Goal: Task Accomplishment & Management: Manage account settings

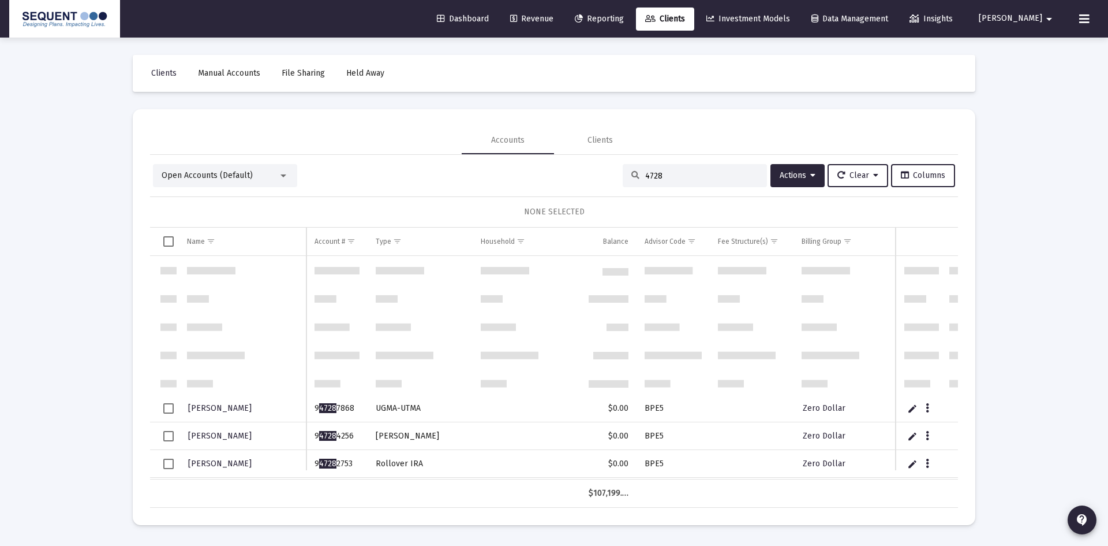
scroll to position [146, 0]
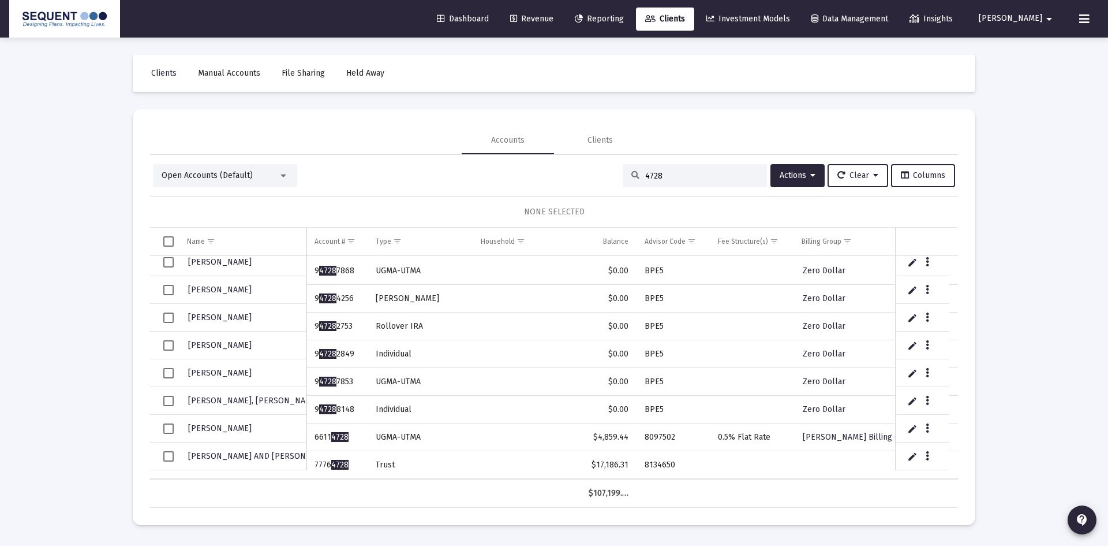
click at [485, 358] on td "Data grid" at bounding box center [526, 354] width 107 height 28
drag, startPoint x: 664, startPoint y: 174, endPoint x: 608, endPoint y: 177, distance: 55.5
click at [608, 177] on div "Open Accounts (Default) 4728 Actions Clear Columns" at bounding box center [554, 175] width 802 height 23
drag, startPoint x: 683, startPoint y: 179, endPoint x: 676, endPoint y: 177, distance: 7.1
click at [683, 179] on input "4728" at bounding box center [701, 176] width 113 height 10
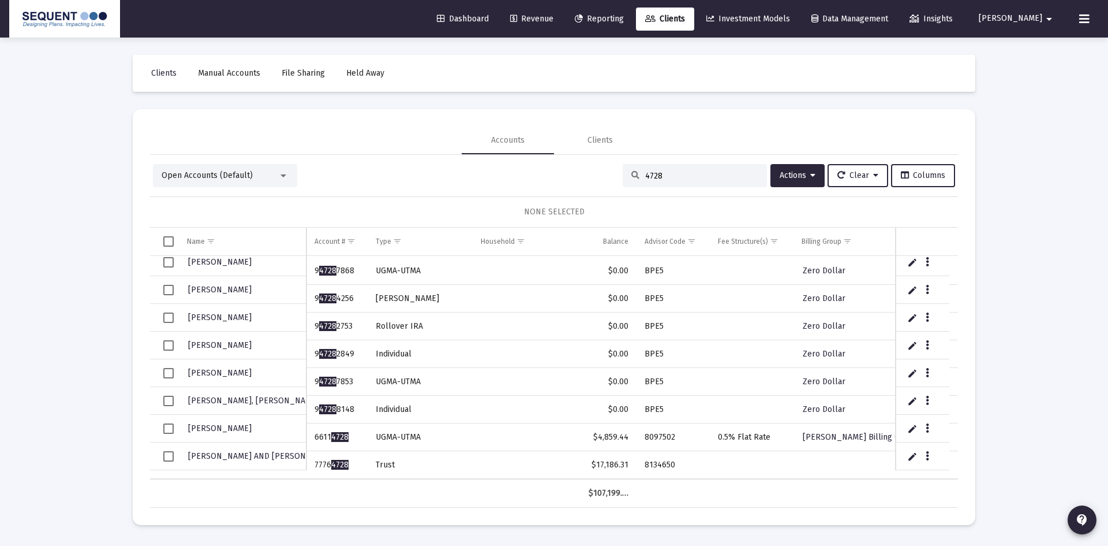
drag, startPoint x: 673, startPoint y: 175, endPoint x: 625, endPoint y: 180, distance: 48.1
click at [625, 180] on div "4728" at bounding box center [695, 175] width 144 height 23
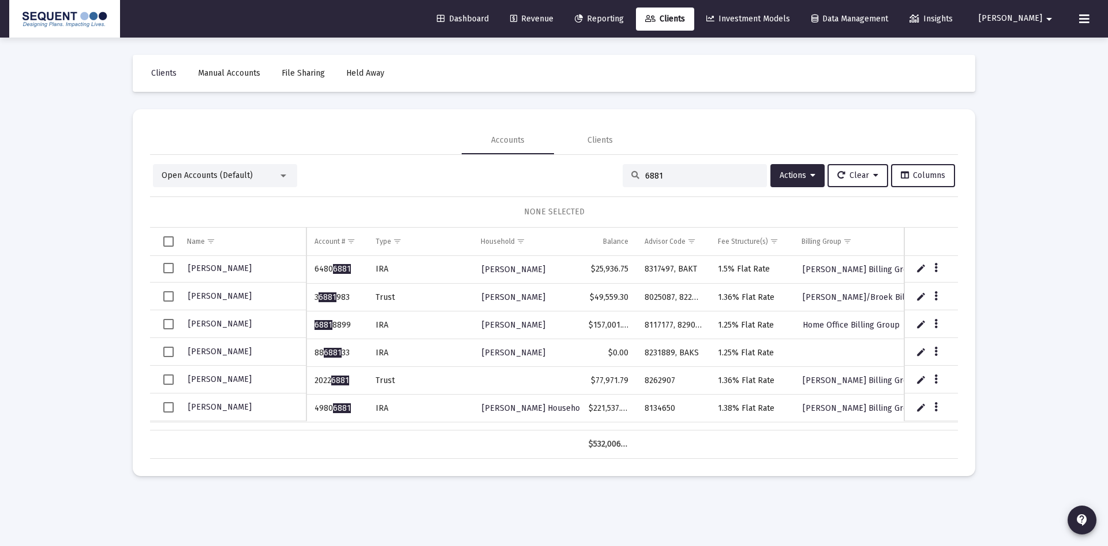
scroll to position [0, 0]
drag, startPoint x: 660, startPoint y: 179, endPoint x: 599, endPoint y: 178, distance: 61.2
click at [599, 178] on div "Open Accounts (Default) 6881 Actions Clear Columns" at bounding box center [554, 175] width 802 height 23
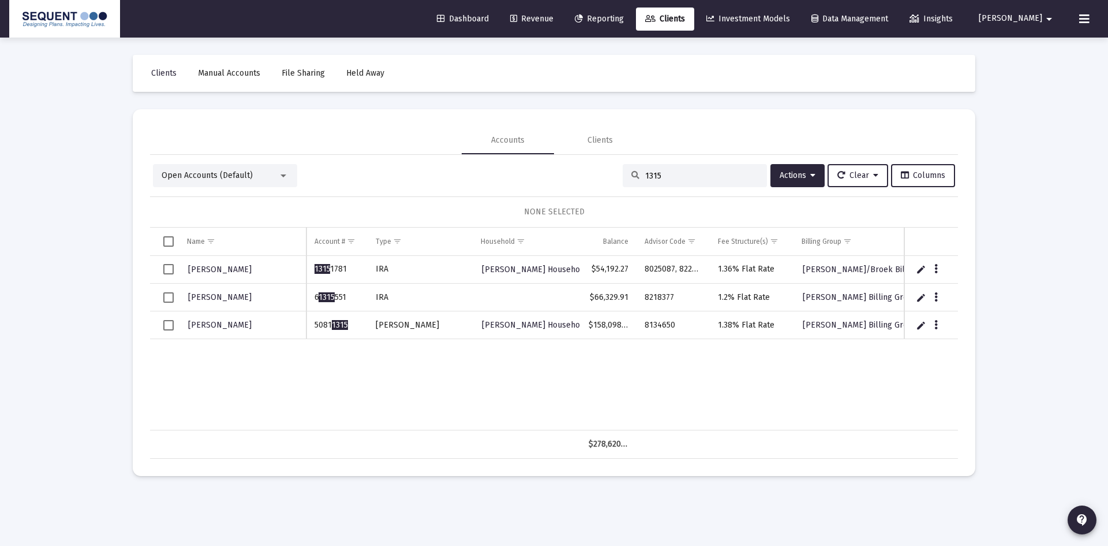
click at [166, 320] on span "Select row" at bounding box center [168, 325] width 10 height 10
click at [170, 324] on span "Select row" at bounding box center [168, 325] width 10 height 10
click at [655, 174] on input "1315" at bounding box center [701, 176] width 113 height 10
drag, startPoint x: 658, startPoint y: 175, endPoint x: 608, endPoint y: 177, distance: 50.3
click at [608, 177] on div "Open Accounts (Default) 1315 Actions Clear Columns" at bounding box center [554, 175] width 802 height 23
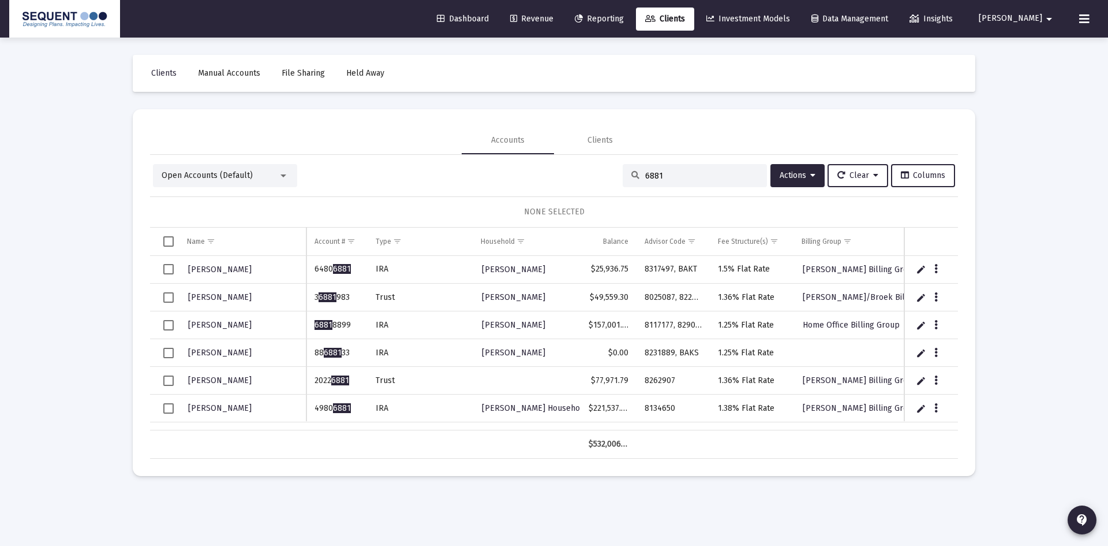
drag, startPoint x: 682, startPoint y: 175, endPoint x: 621, endPoint y: 177, distance: 61.8
click at [623, 177] on div "6881" at bounding box center [695, 175] width 144 height 23
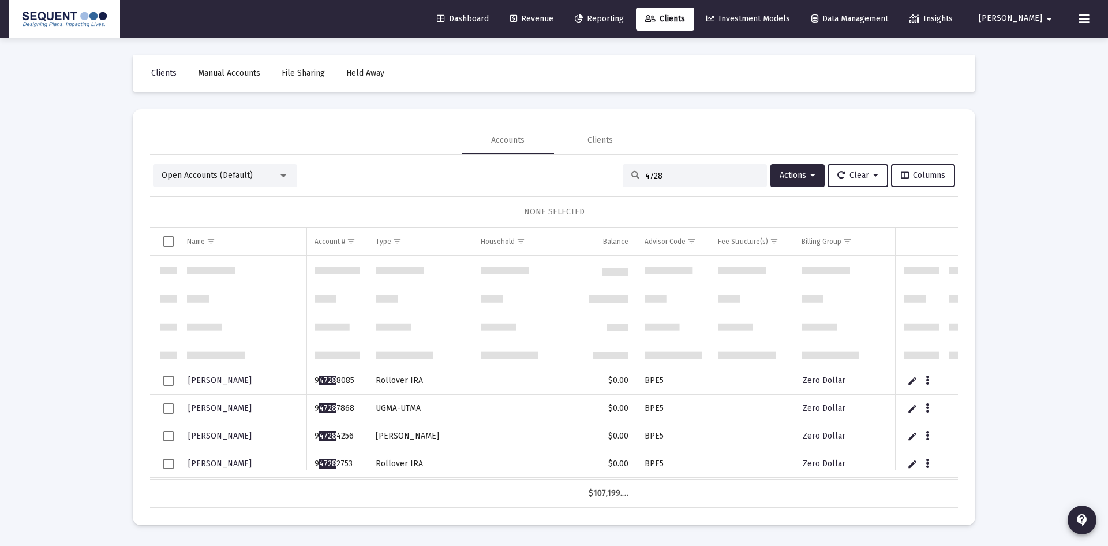
scroll to position [146, 0]
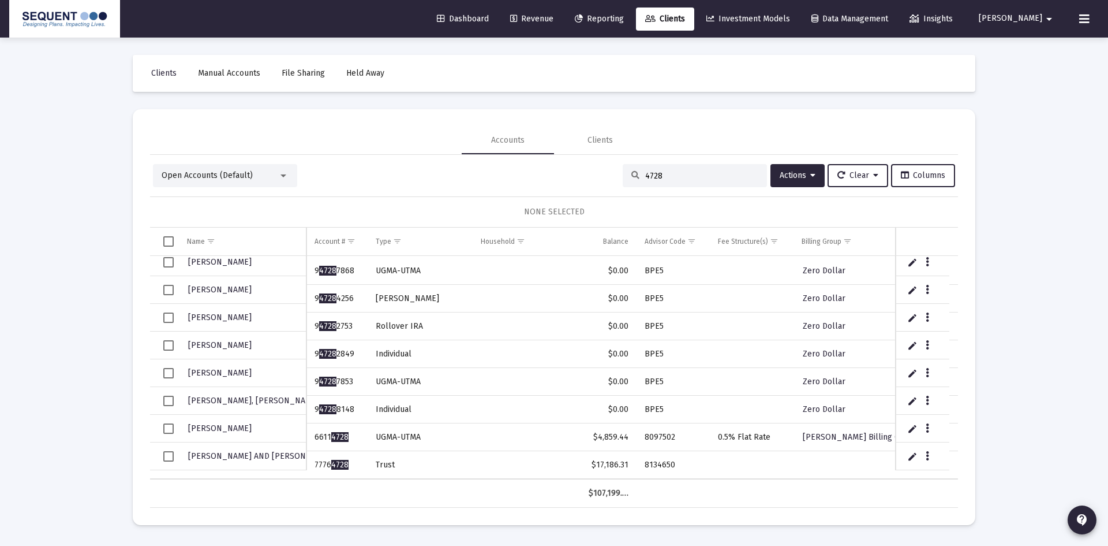
type input "4728"
click at [168, 457] on span "Select row" at bounding box center [168, 456] width 10 height 10
click at [929, 452] on icon "Data grid" at bounding box center [927, 456] width 3 height 14
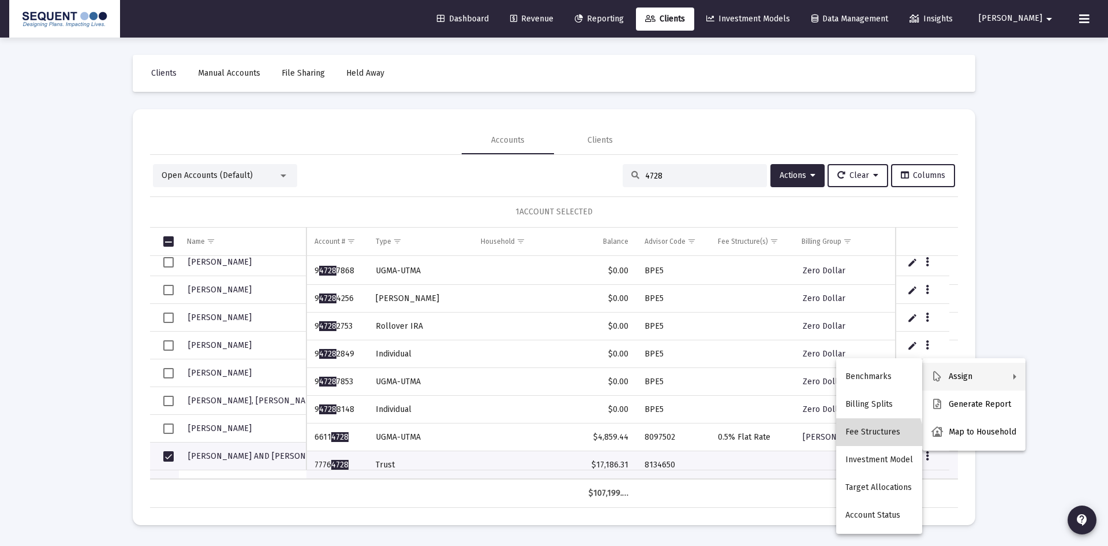
click at [879, 436] on button "Fee Structures" at bounding box center [880, 432] width 86 height 28
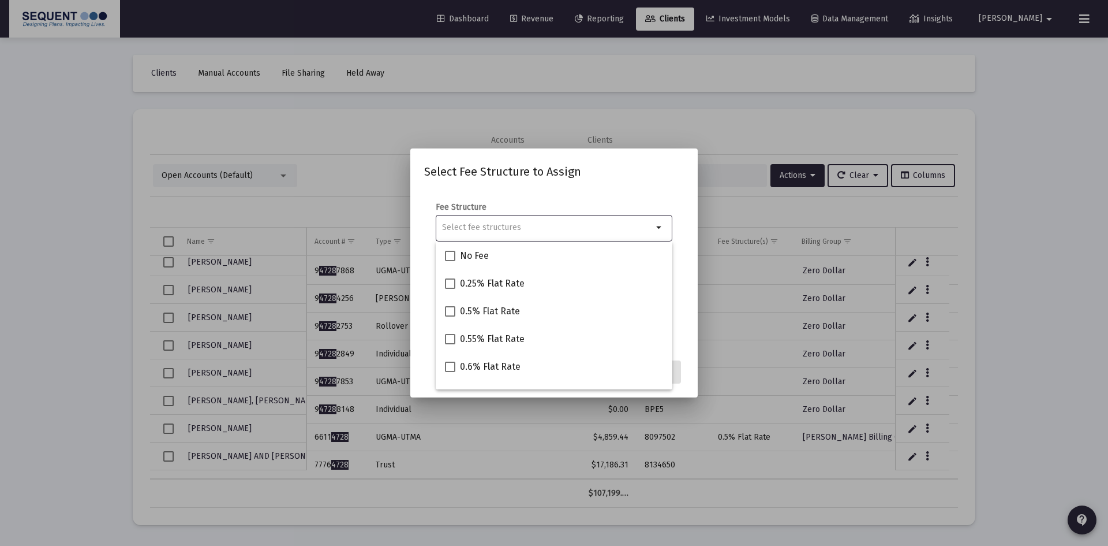
click at [483, 229] on input "Selection" at bounding box center [547, 227] width 211 height 9
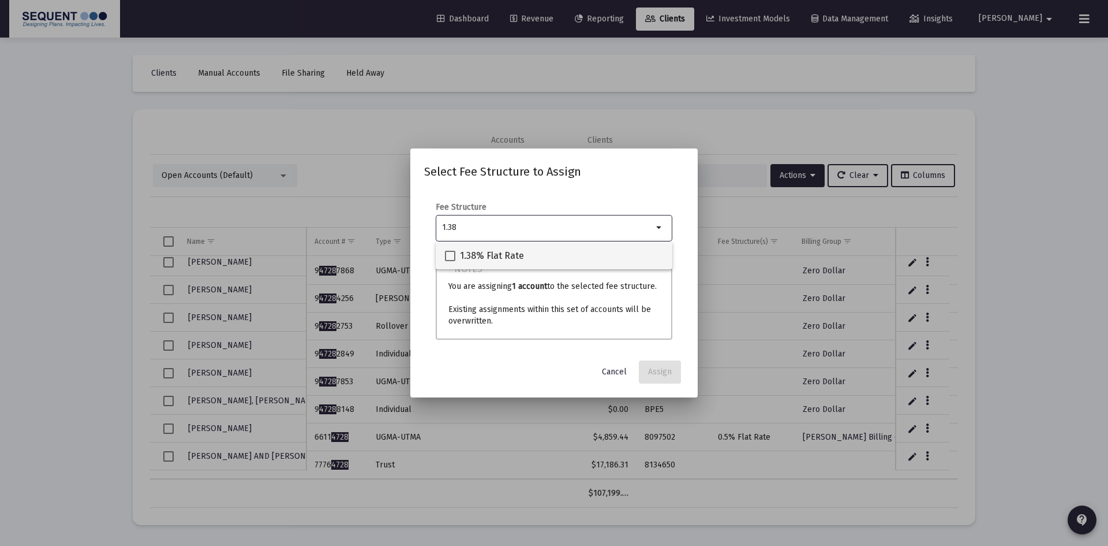
type input "1.38"
click at [481, 252] on span "1.38% Flat Rate" at bounding box center [492, 256] width 64 height 14
click at [450, 261] on input "1.38% Flat Rate" at bounding box center [450, 261] width 1 height 1
checkbox input "true"
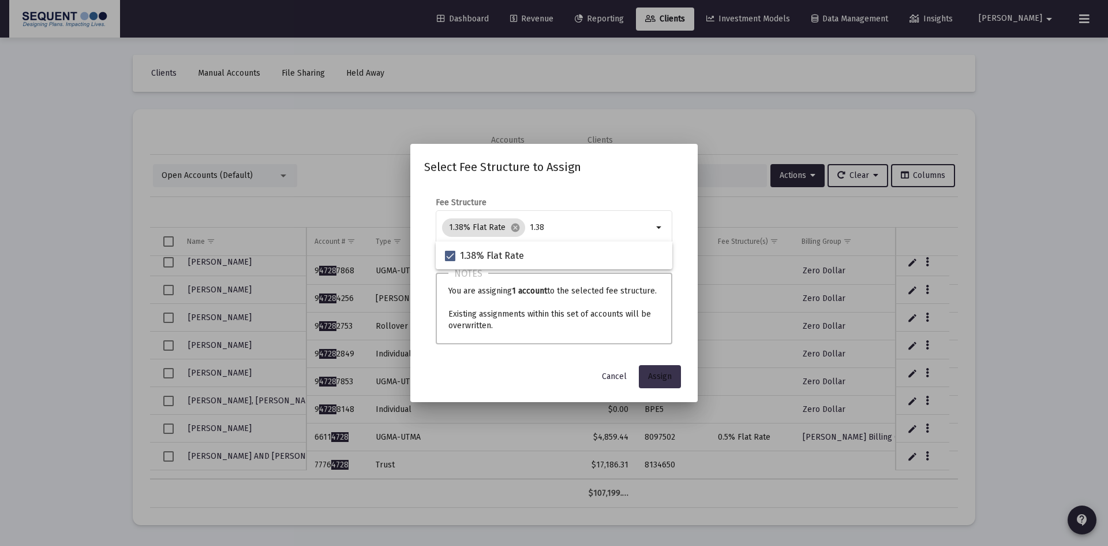
click at [654, 371] on button "Assign" at bounding box center [660, 376] width 42 height 23
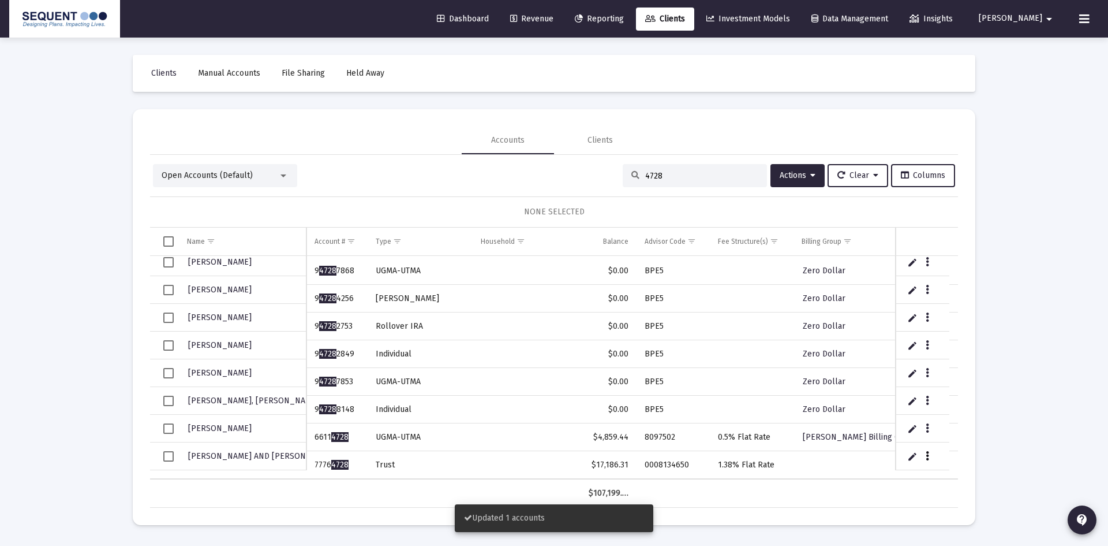
click at [930, 455] on button "Data grid" at bounding box center [928, 455] width 10 height 10
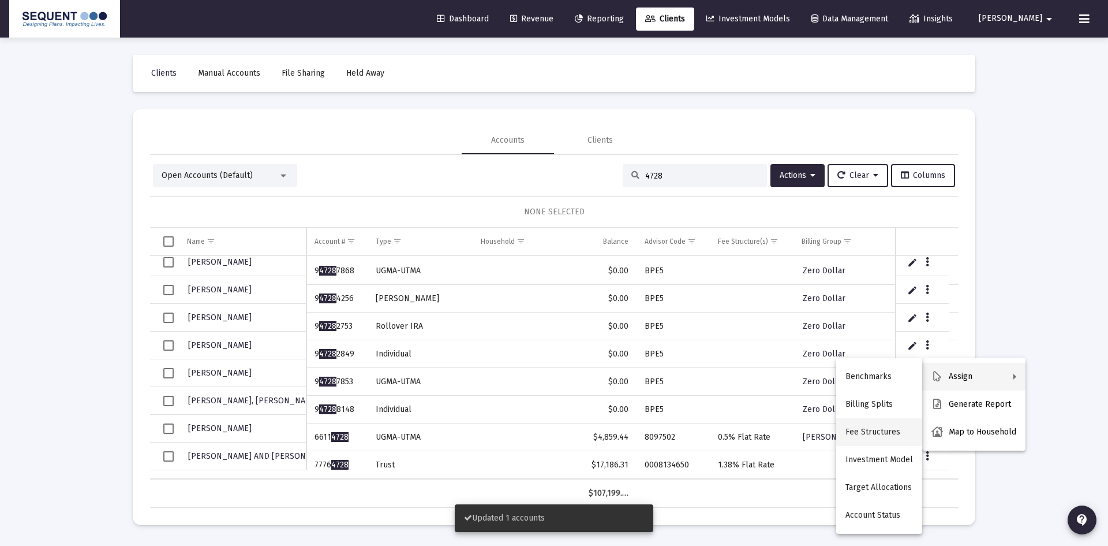
click at [877, 425] on button "Fee Structures" at bounding box center [880, 432] width 86 height 28
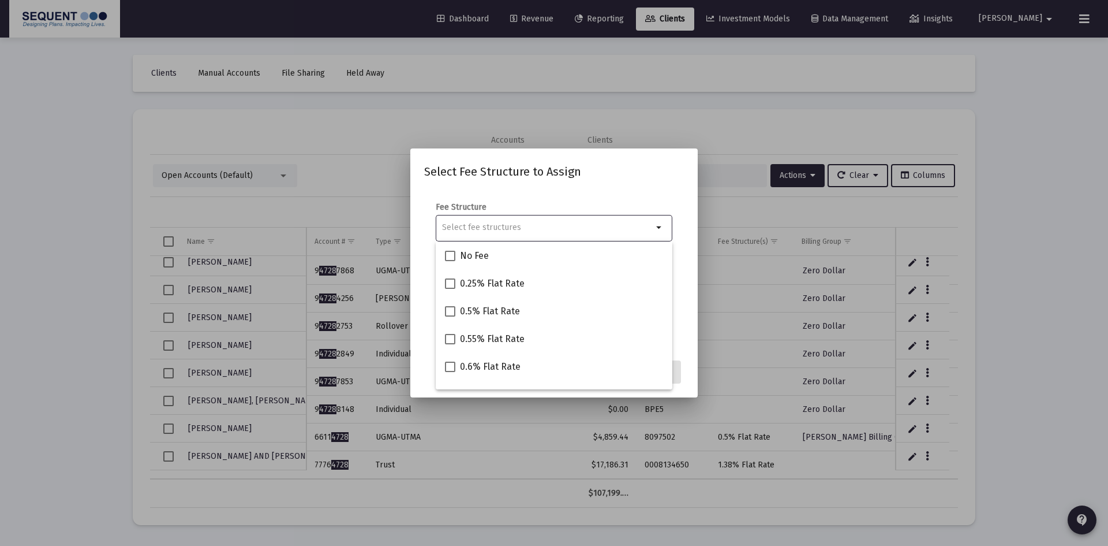
click at [676, 180] on h2 "Select Fee Structure to Assign" at bounding box center [554, 171] width 260 height 18
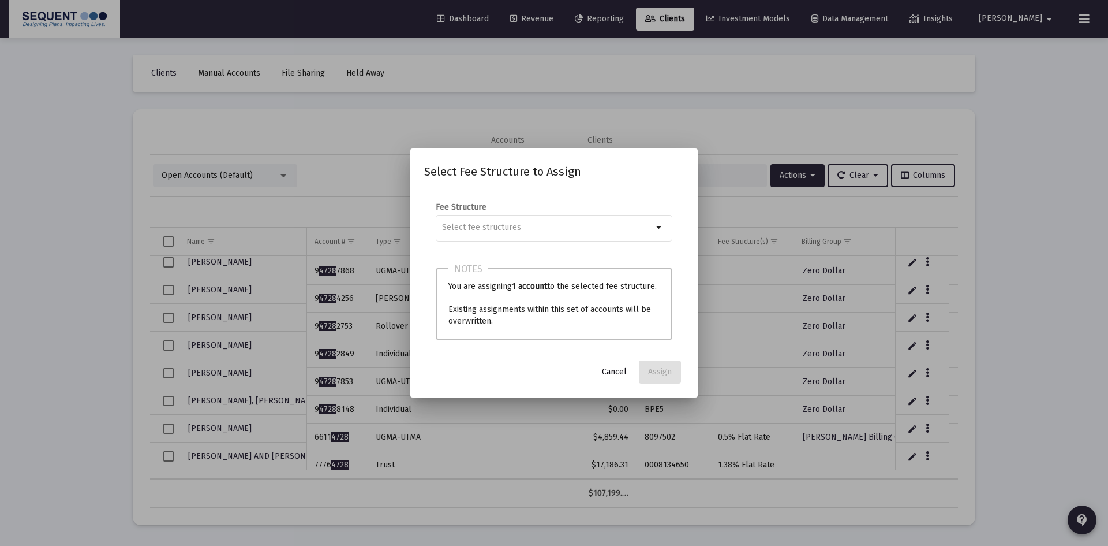
click at [607, 378] on button "Cancel" at bounding box center [614, 371] width 43 height 23
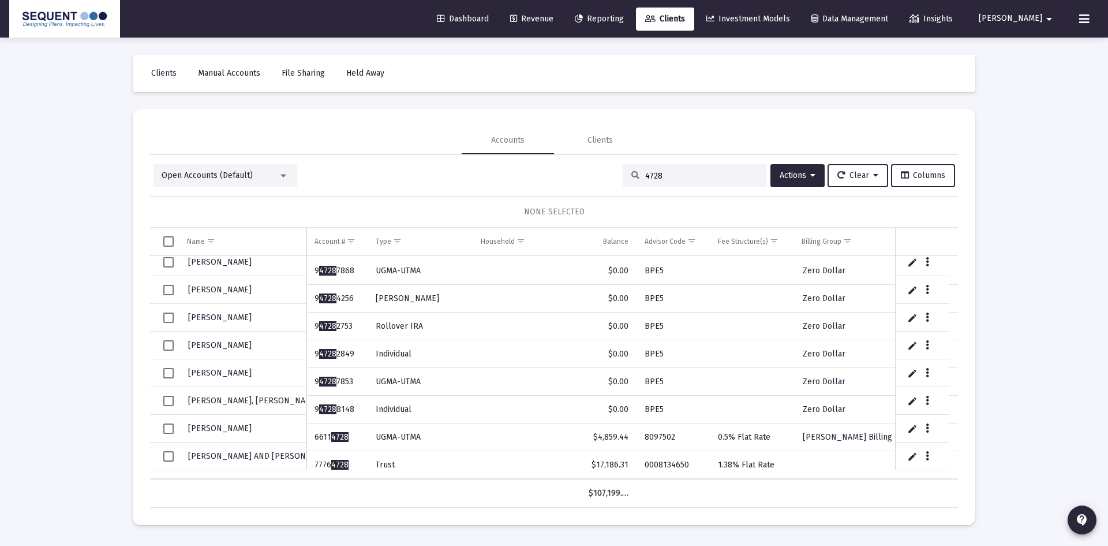
click at [165, 456] on span "Select row" at bounding box center [168, 456] width 10 height 10
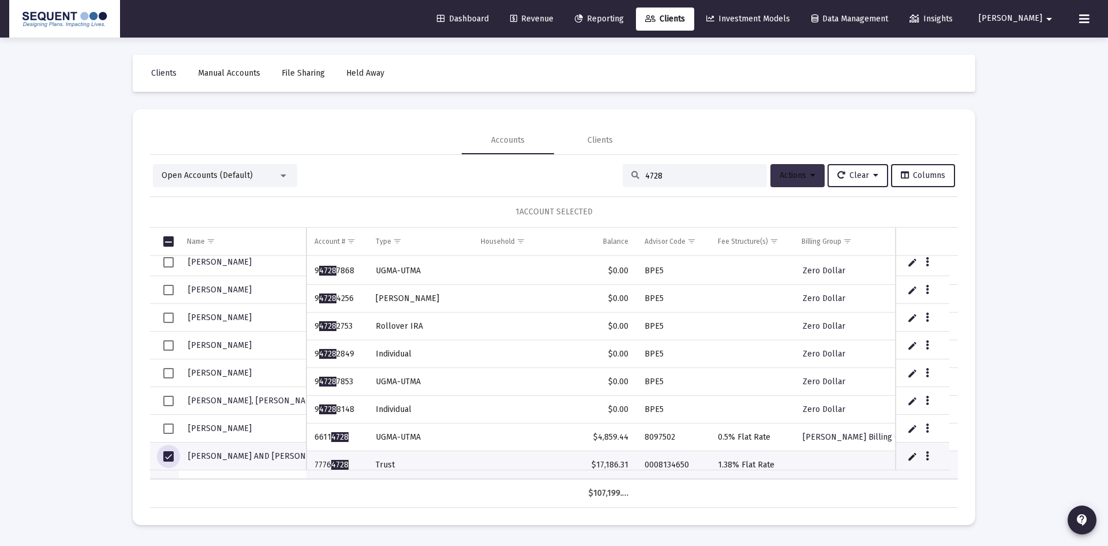
click at [800, 175] on span "Actions" at bounding box center [798, 175] width 36 height 10
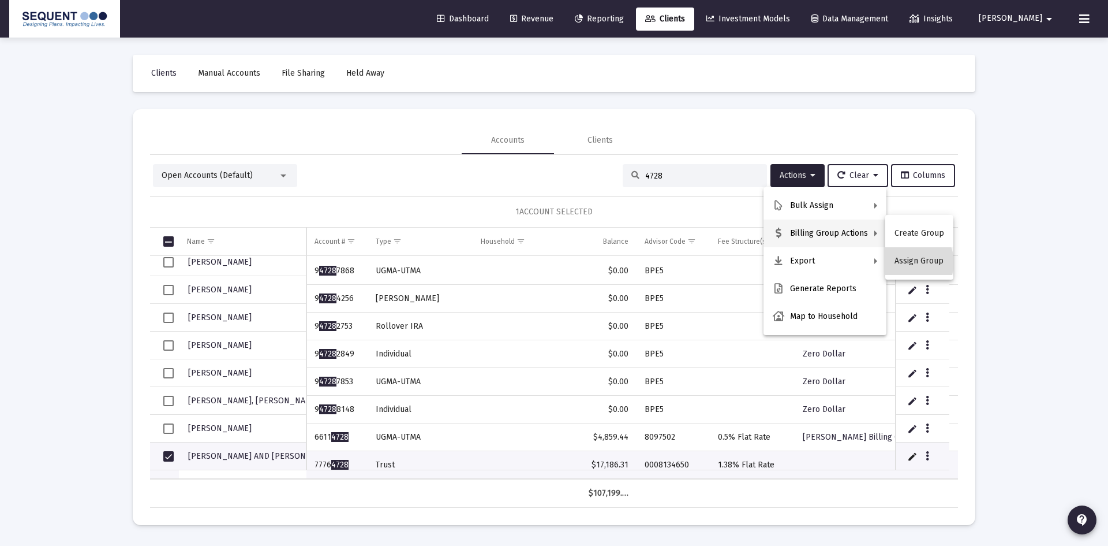
click at [910, 262] on button "Assign Group" at bounding box center [920, 261] width 68 height 28
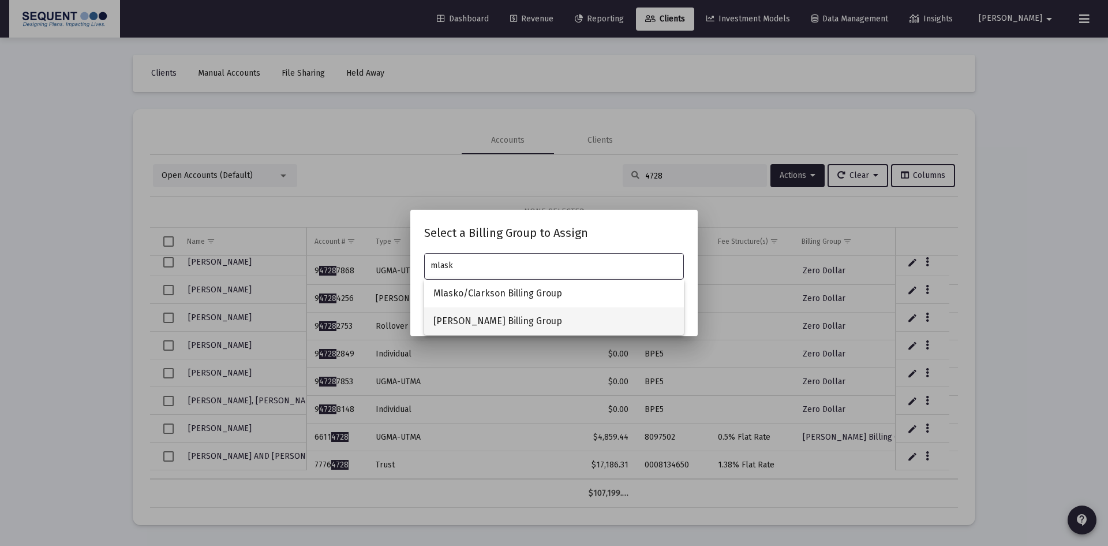
click at [547, 326] on span "[PERSON_NAME] Billing Group" at bounding box center [554, 321] width 241 height 28
type input "[PERSON_NAME] Billing Group"
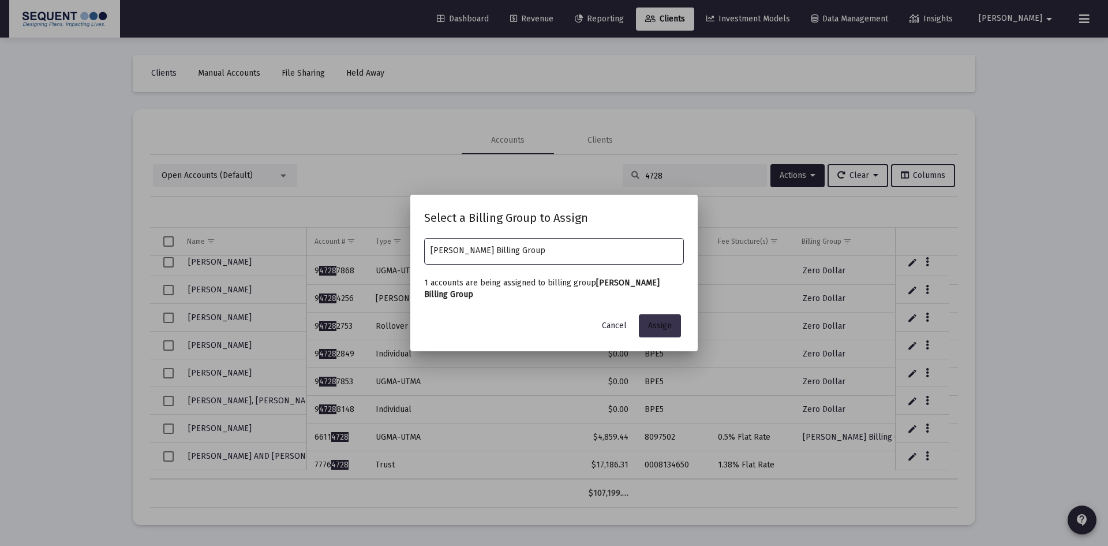
click at [673, 325] on button "Assign" at bounding box center [660, 325] width 42 height 23
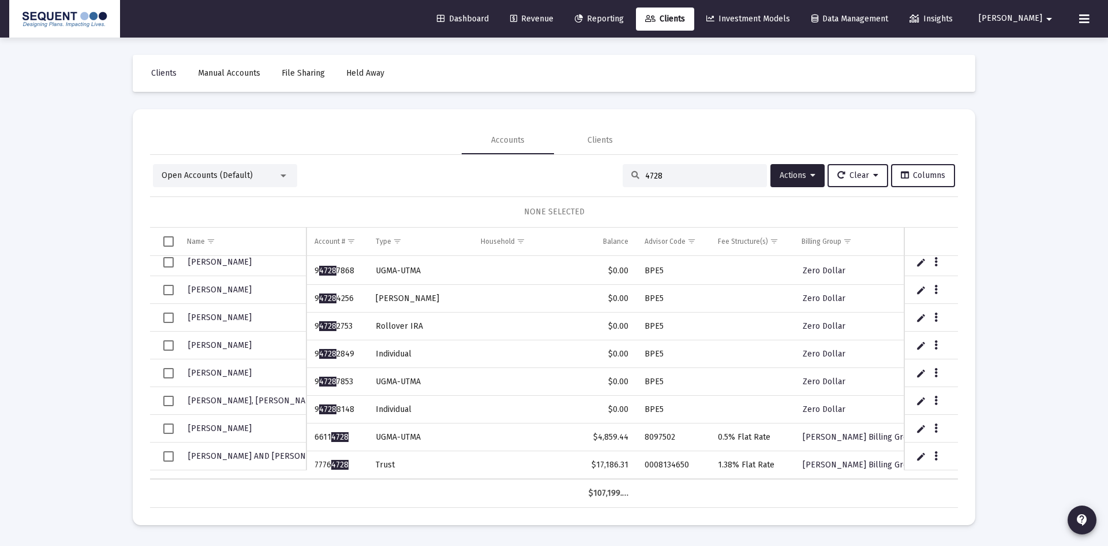
drag, startPoint x: 660, startPoint y: 175, endPoint x: 620, endPoint y: 173, distance: 40.5
click at [623, 173] on div "4728" at bounding box center [695, 175] width 144 height 23
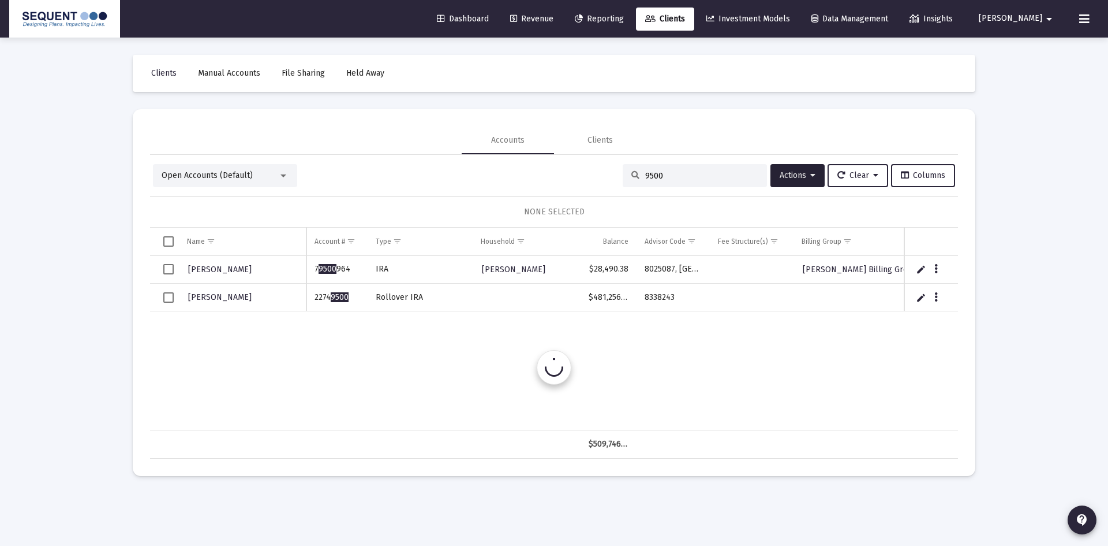
scroll to position [0, 0]
type input "9500"
click at [169, 297] on span "Select row" at bounding box center [168, 297] width 10 height 10
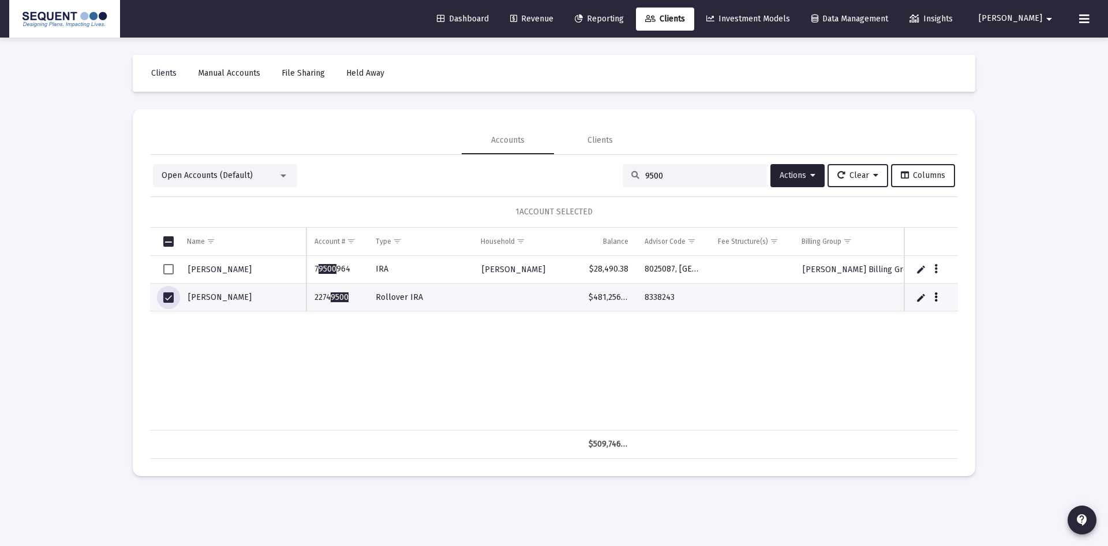
click at [935, 292] on icon "Data grid" at bounding box center [936, 297] width 3 height 14
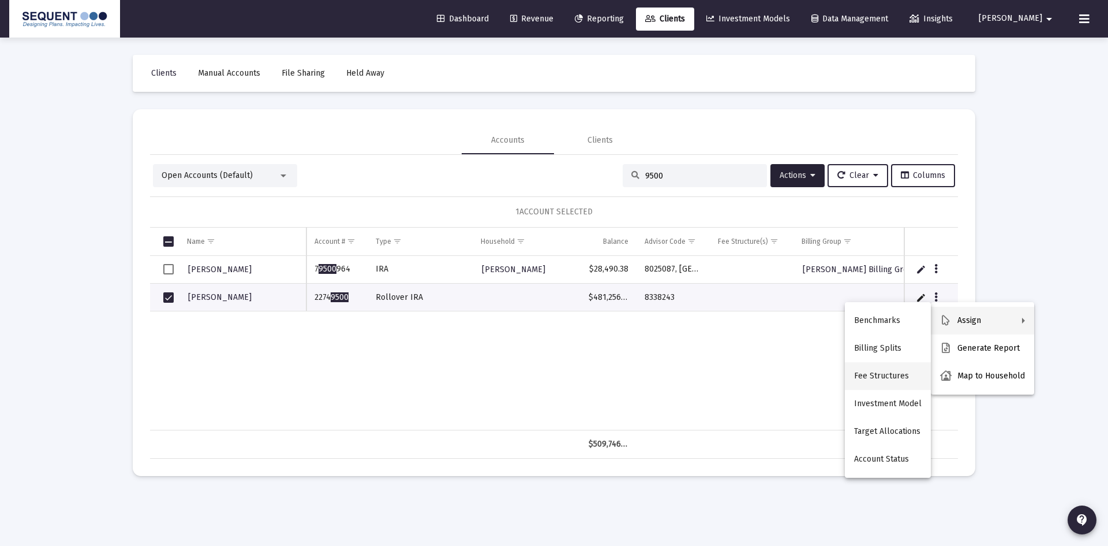
click at [904, 372] on button "Fee Structures" at bounding box center [888, 376] width 86 height 28
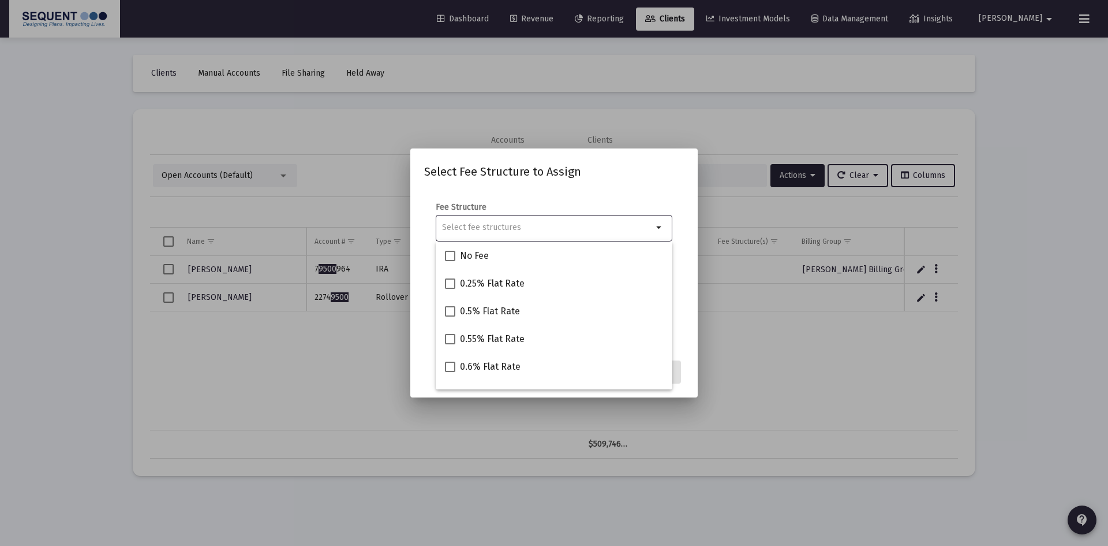
click at [516, 223] on input "Selection" at bounding box center [547, 227] width 211 height 9
click at [318, 373] on div at bounding box center [554, 273] width 1108 height 546
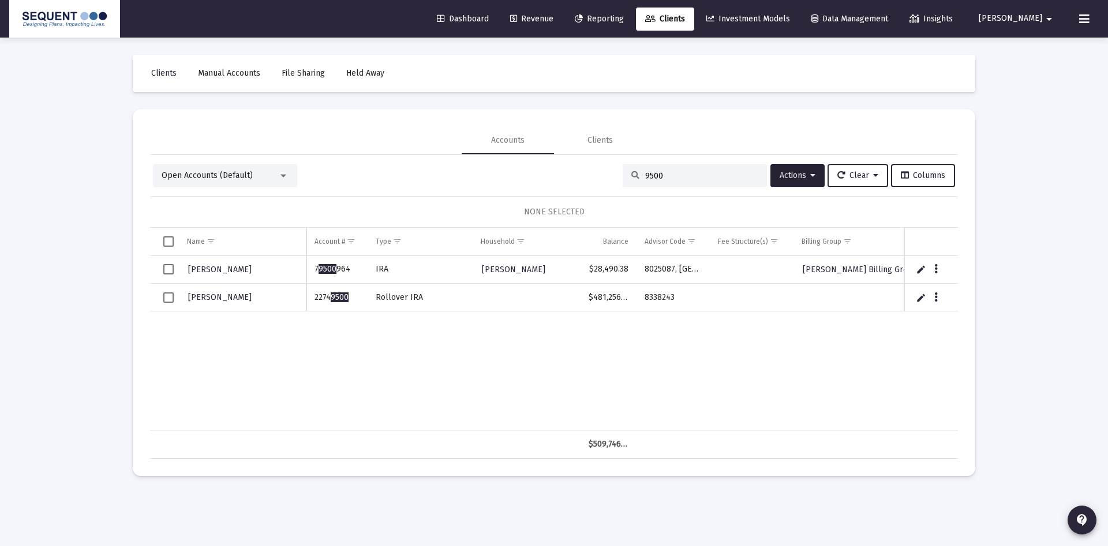
click at [159, 295] on td "Data grid" at bounding box center [164, 297] width 29 height 28
click at [937, 292] on icon "Data grid" at bounding box center [936, 297] width 3 height 14
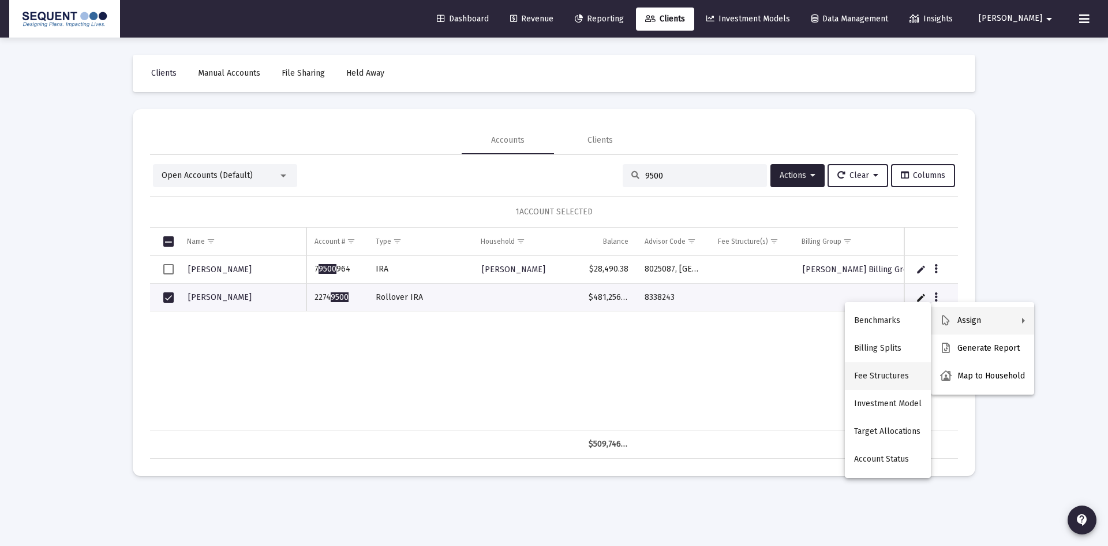
click at [882, 383] on button "Fee Structures" at bounding box center [888, 376] width 86 height 28
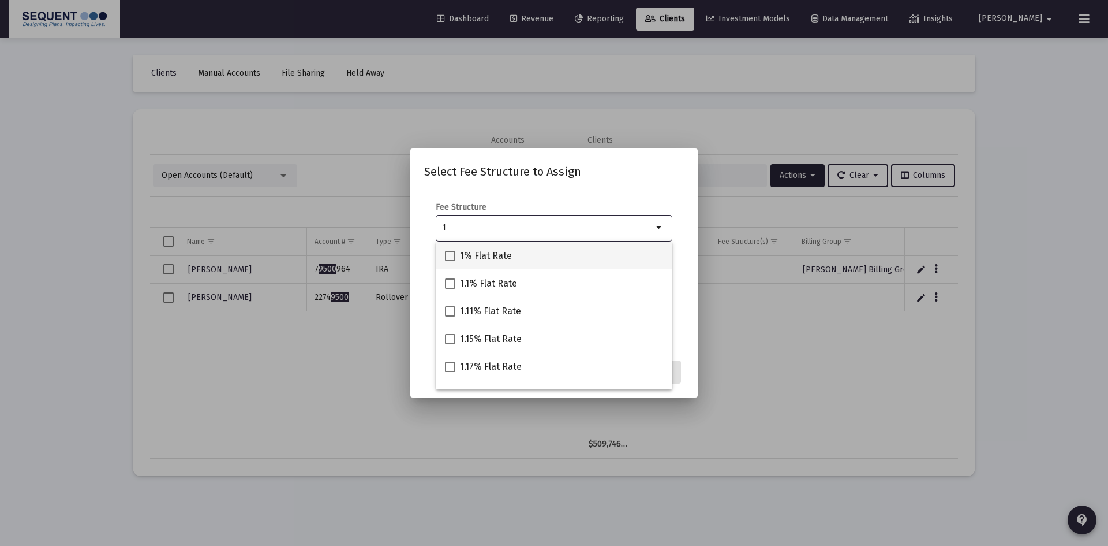
type input "1"
click at [531, 242] on div "1% Flat Rate" at bounding box center [554, 255] width 218 height 28
checkbox input "true"
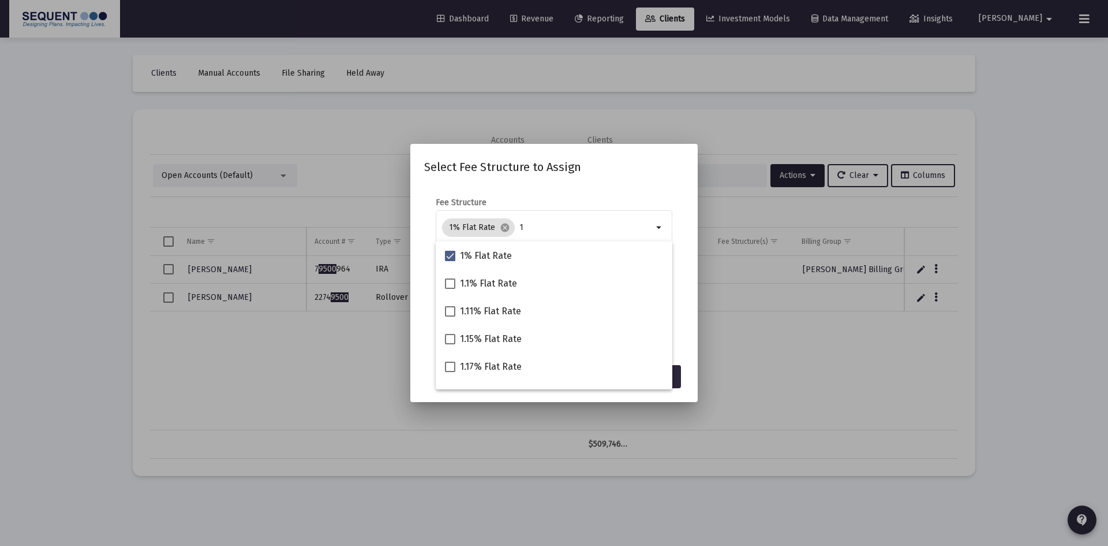
click at [643, 180] on div "Select Fee Structure to Assign Fee Structure 1% Flat Rate cancel 1 arrow_drop_d…" at bounding box center [554, 273] width 260 height 230
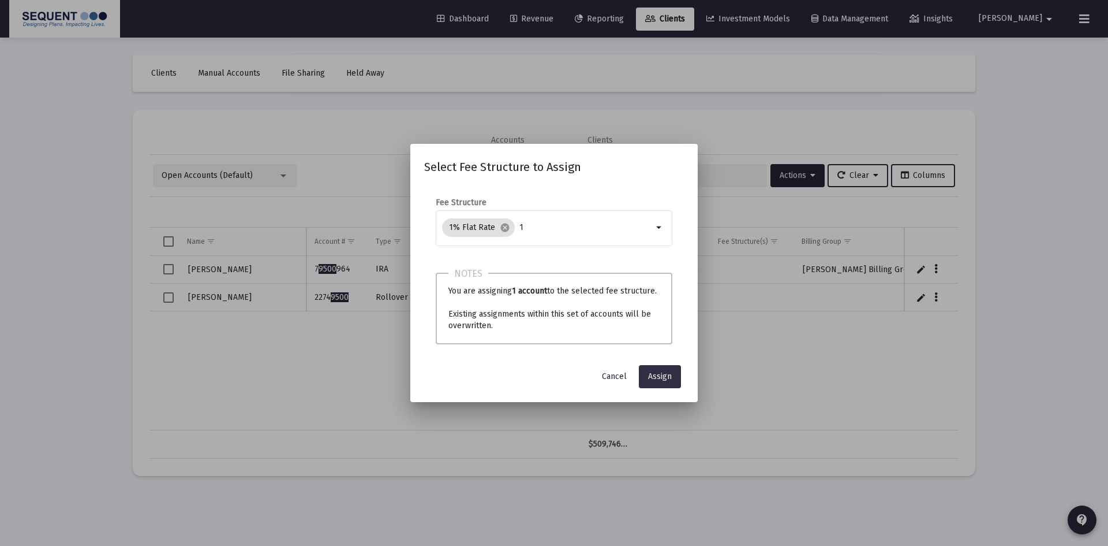
click at [660, 376] on span "Assign" at bounding box center [660, 376] width 24 height 10
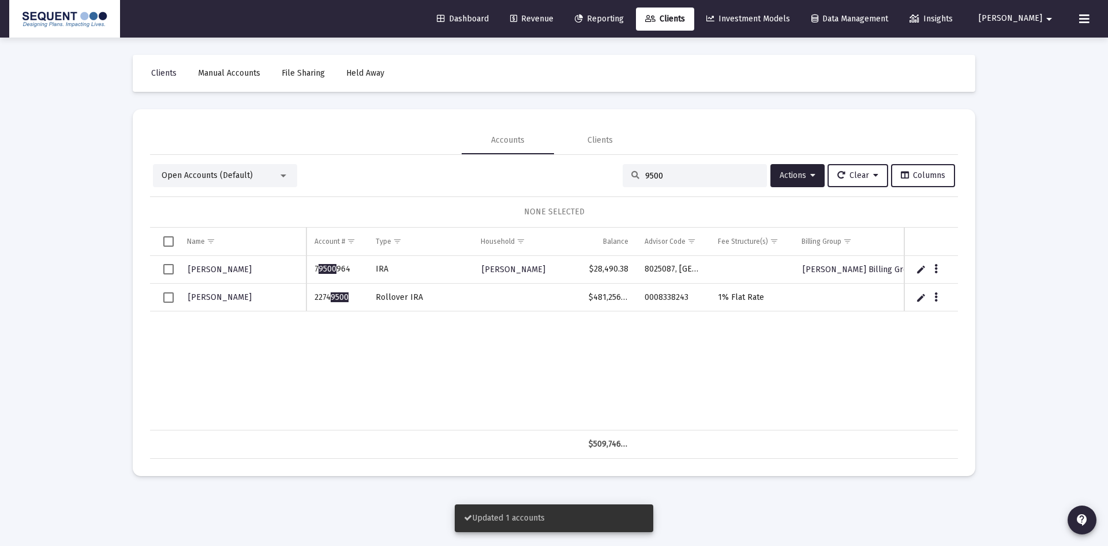
click at [170, 299] on span "Select row" at bounding box center [168, 297] width 10 height 10
click at [799, 175] on span "Actions" at bounding box center [798, 175] width 36 height 10
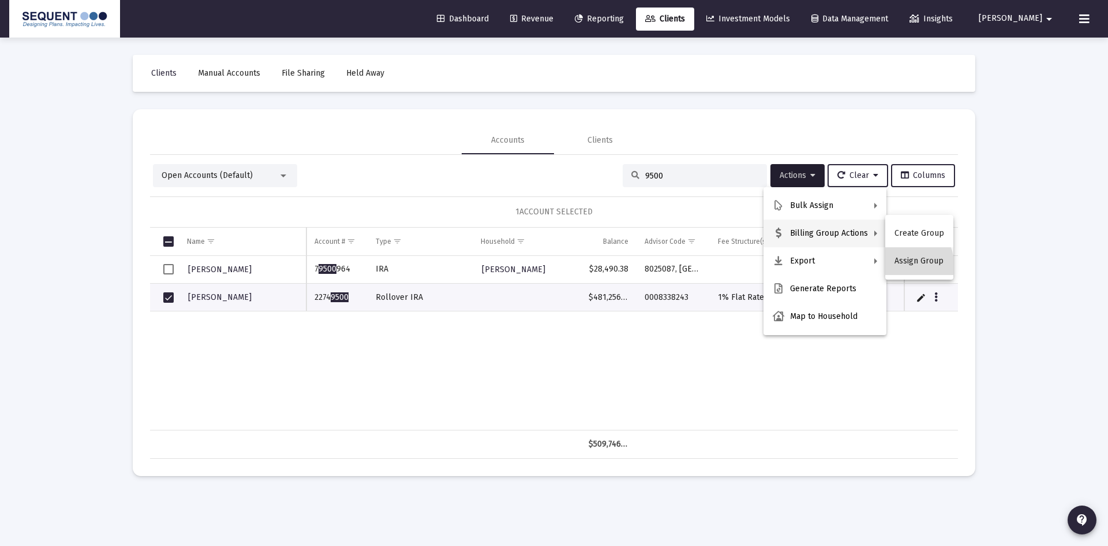
click at [901, 266] on button "Assign Group" at bounding box center [920, 261] width 68 height 28
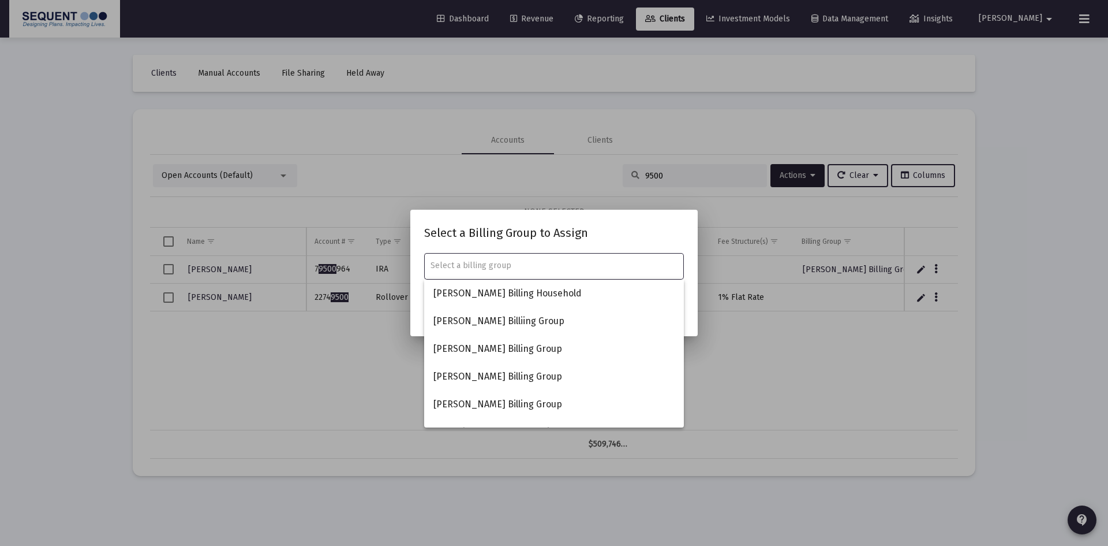
click at [461, 266] on input "text" at bounding box center [555, 265] width 248 height 9
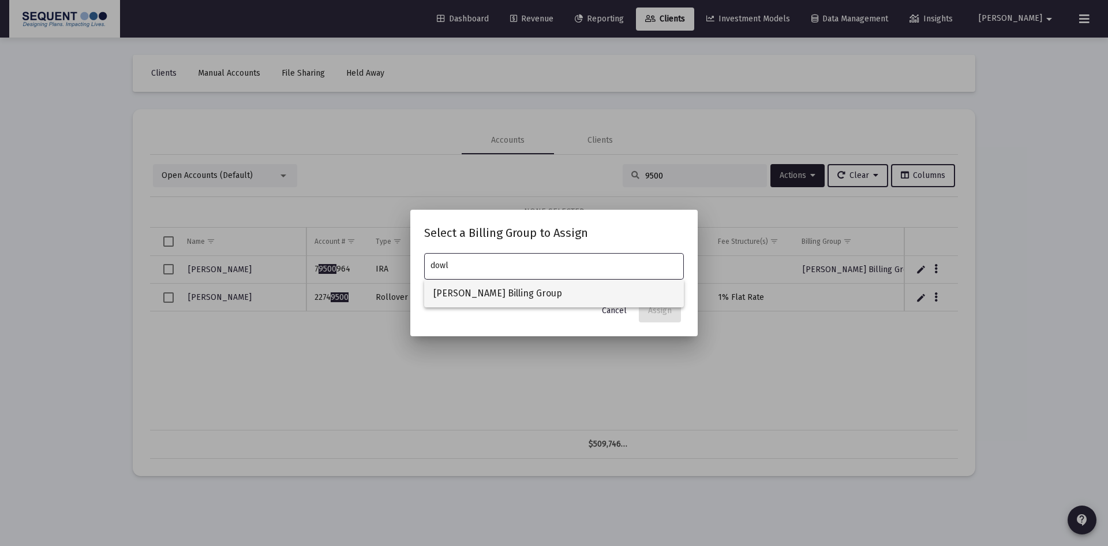
click at [466, 289] on span "[PERSON_NAME] Billing Group" at bounding box center [554, 293] width 241 height 28
type input "[PERSON_NAME] Billing Group"
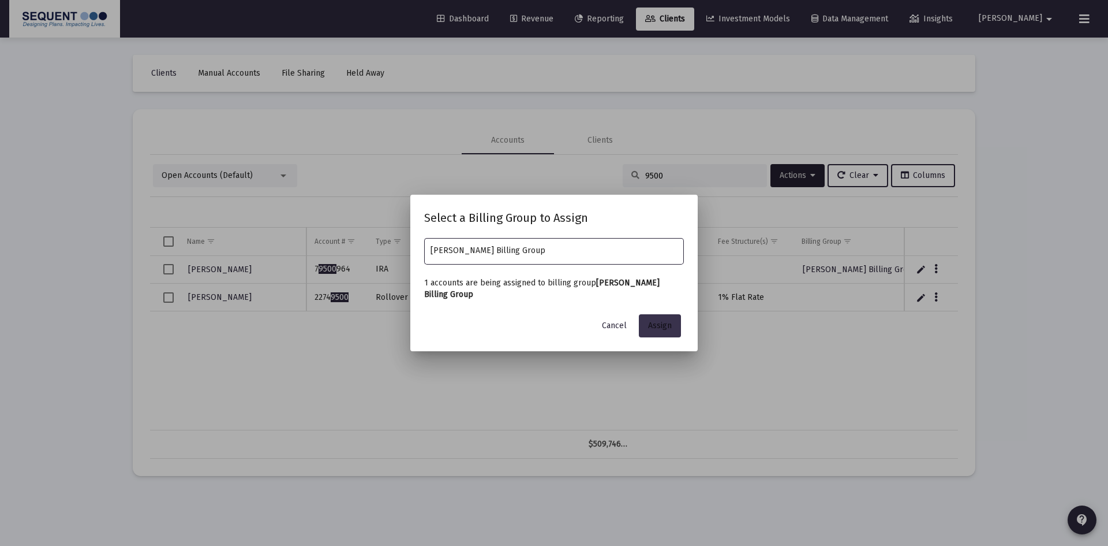
click at [657, 323] on span "Assign" at bounding box center [660, 325] width 24 height 10
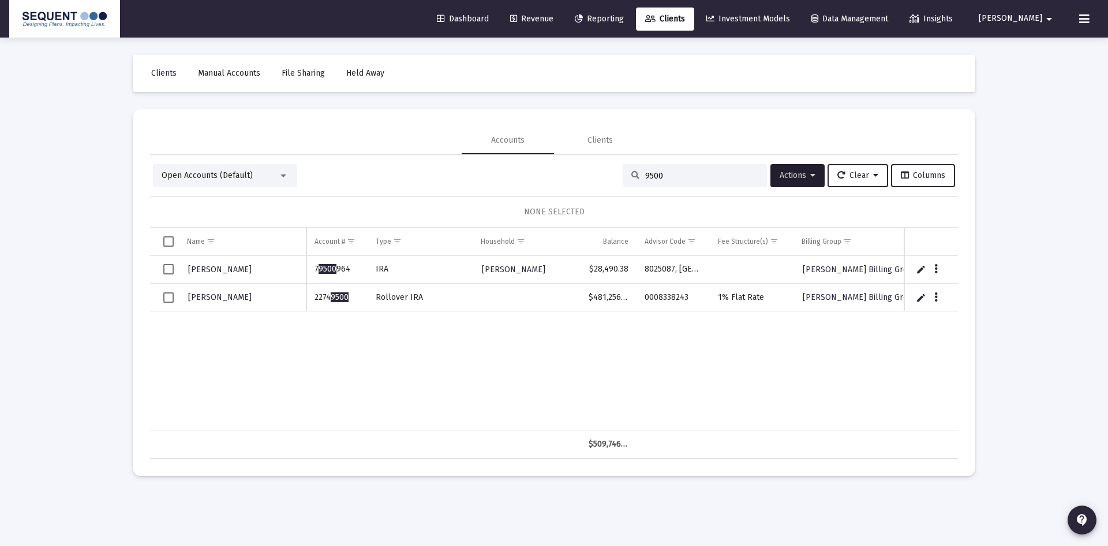
drag, startPoint x: 641, startPoint y: 177, endPoint x: 621, endPoint y: 177, distance: 20.2
click at [623, 177] on div "9500" at bounding box center [695, 175] width 144 height 23
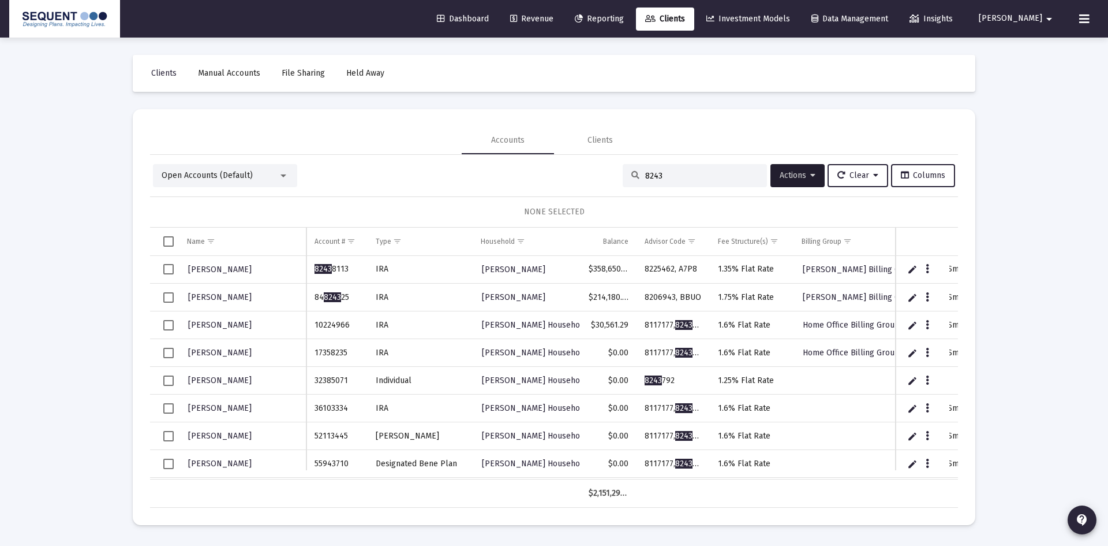
drag, startPoint x: 680, startPoint y: 171, endPoint x: 593, endPoint y: 173, distance: 87.2
click at [593, 173] on div "Open Accounts (Default) 8243 Actions Clear Columns" at bounding box center [554, 175] width 802 height 23
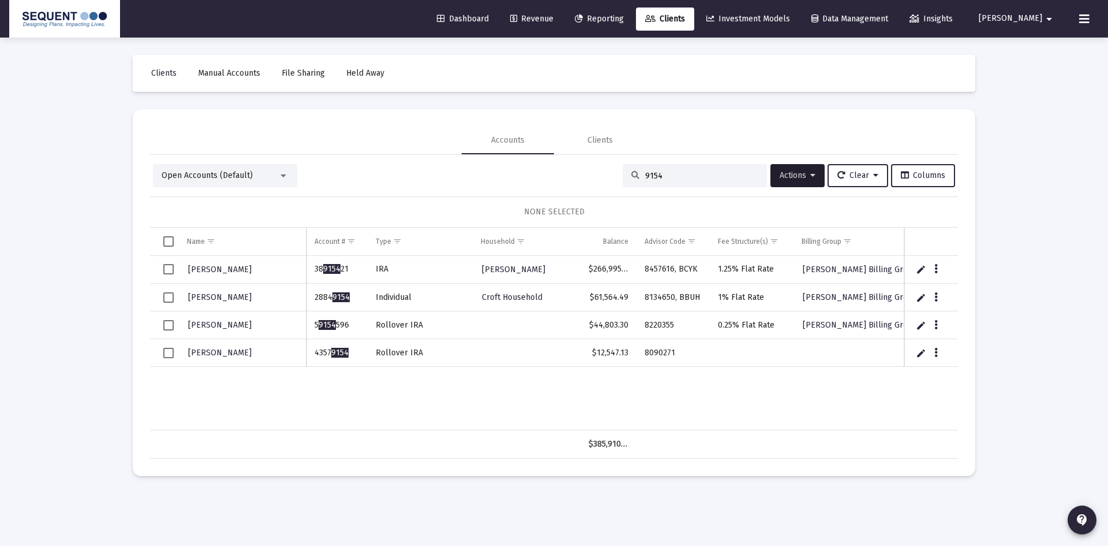
type input "9154"
drag, startPoint x: 350, startPoint y: 354, endPoint x: 309, endPoint y: 356, distance: 40.4
click at [309, 356] on td "4357 9154" at bounding box center [337, 353] width 61 height 28
copy td "4357 9154"
click at [168, 354] on span "Select row" at bounding box center [168, 353] width 10 height 10
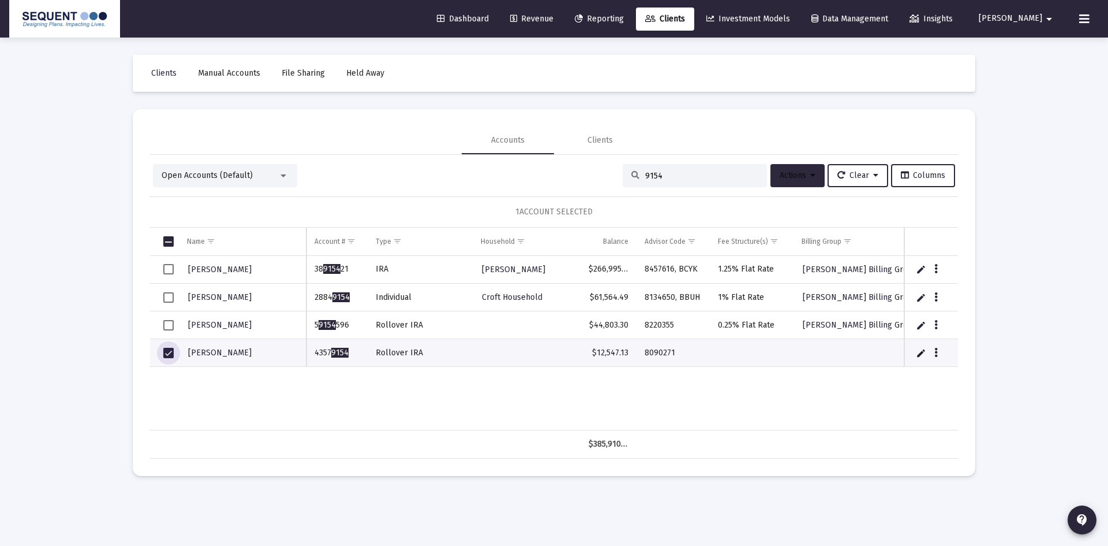
click at [804, 170] on button "Actions" at bounding box center [798, 175] width 54 height 23
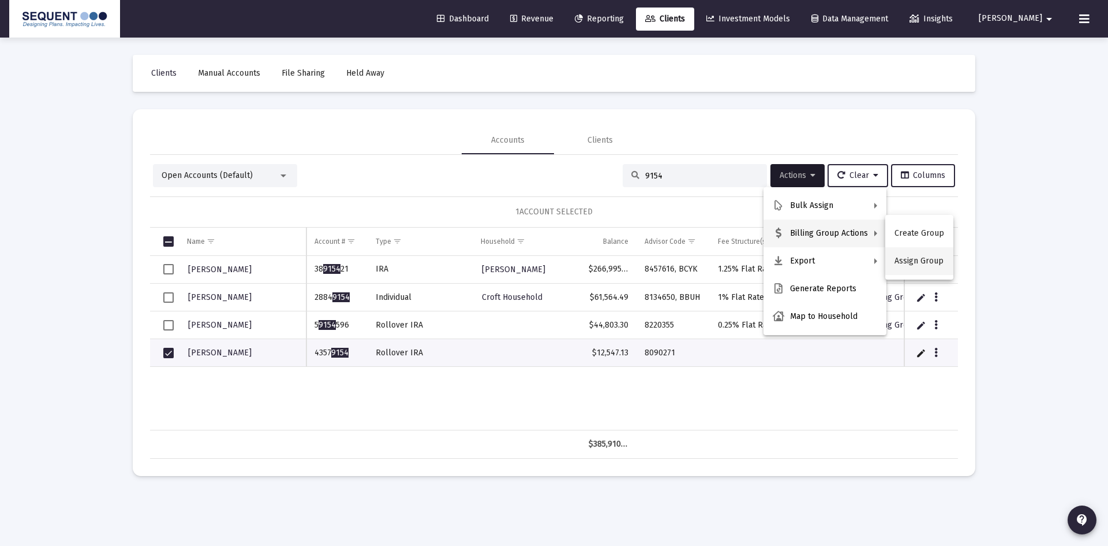
click at [931, 267] on button "Assign Group" at bounding box center [920, 261] width 68 height 28
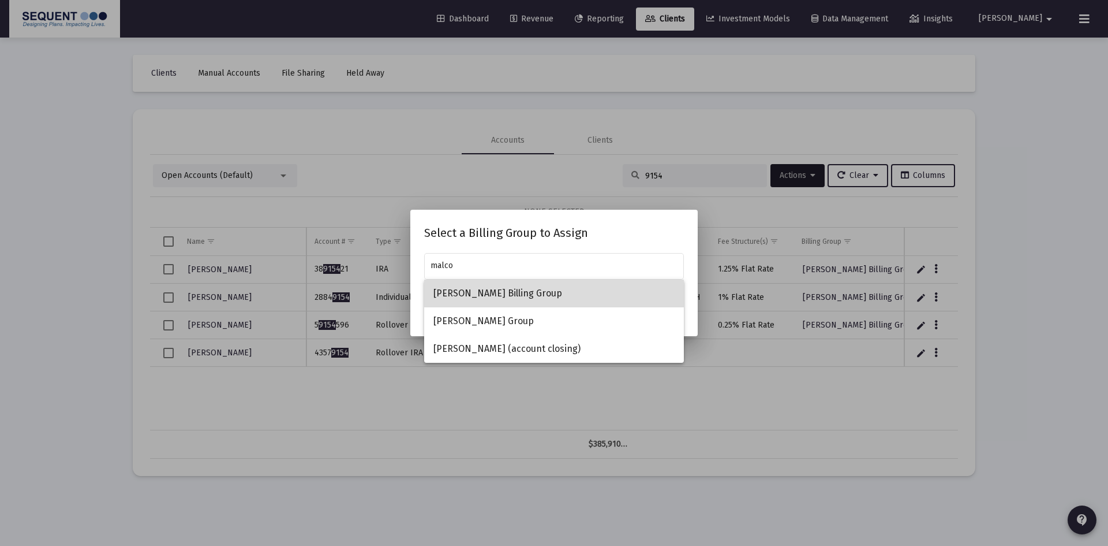
click at [508, 289] on span "[PERSON_NAME] Billing Group" at bounding box center [554, 293] width 241 height 28
type input "[PERSON_NAME] Billing Group"
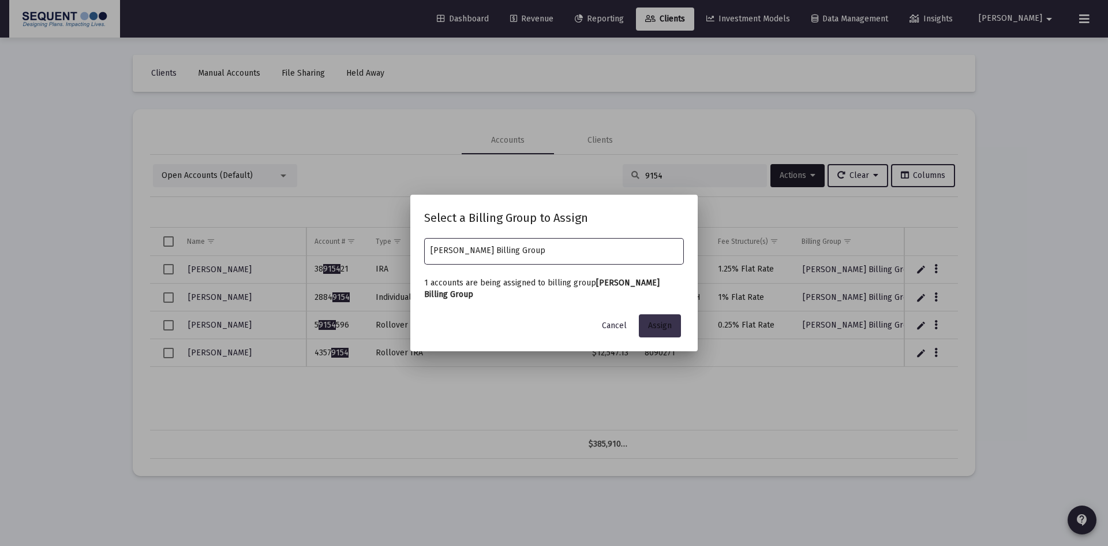
click at [673, 319] on button "Assign" at bounding box center [660, 325] width 42 height 23
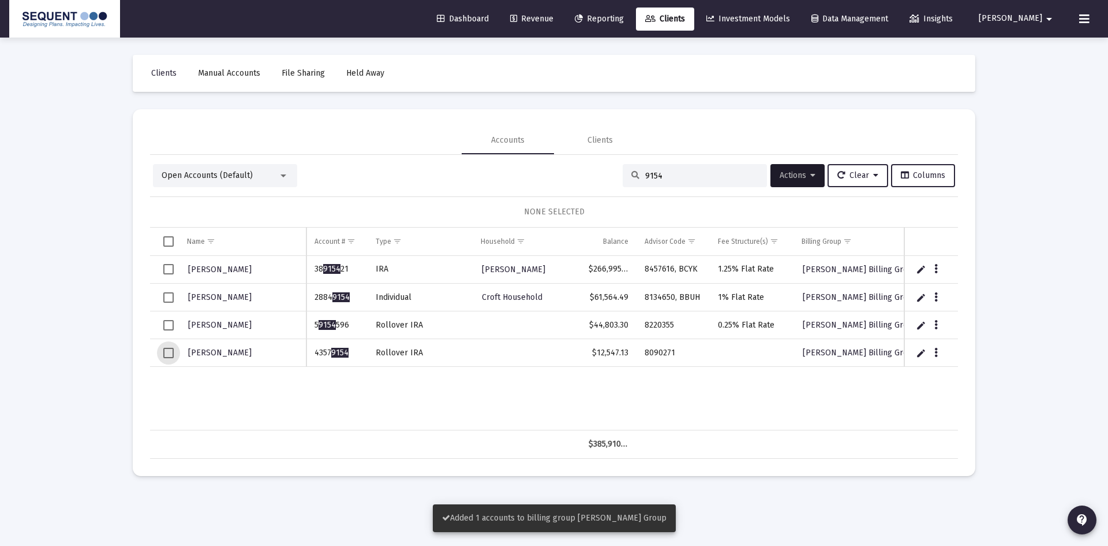
click at [168, 354] on span "Select row" at bounding box center [168, 353] width 10 height 10
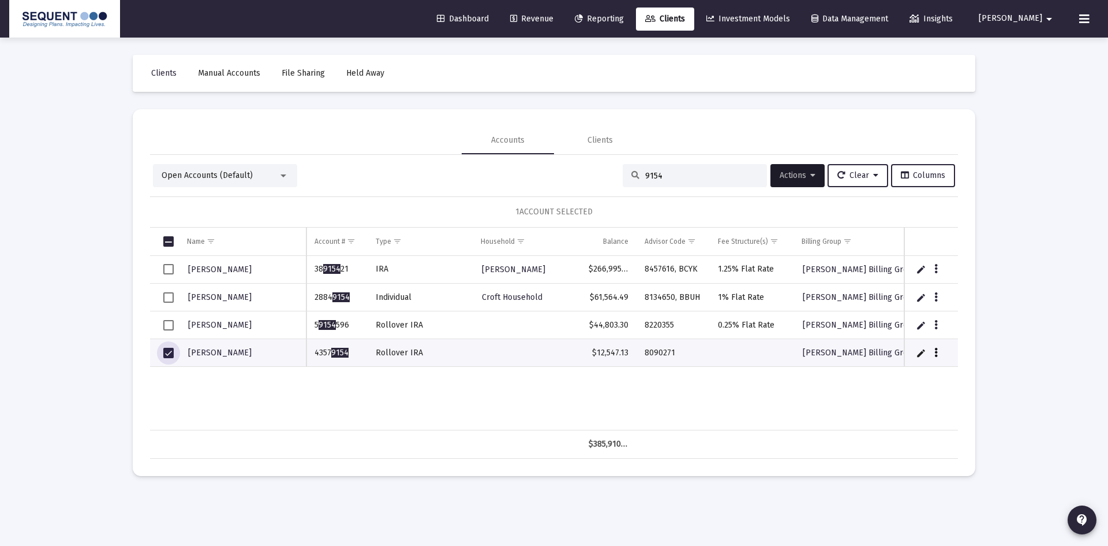
click at [939, 352] on button "Data grid" at bounding box center [936, 352] width 10 height 10
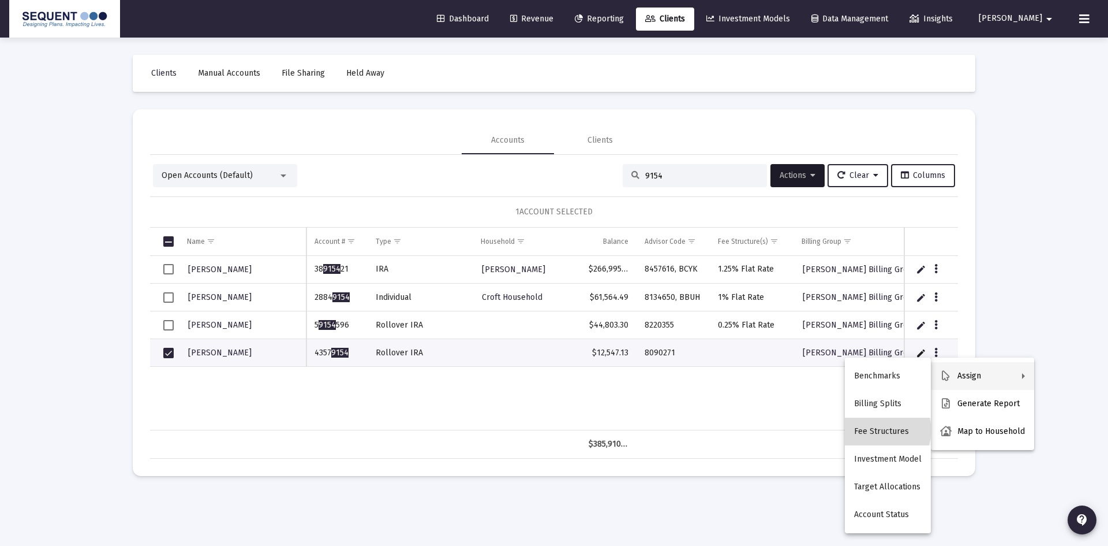
click at [887, 430] on button "Fee Structures" at bounding box center [888, 431] width 86 height 28
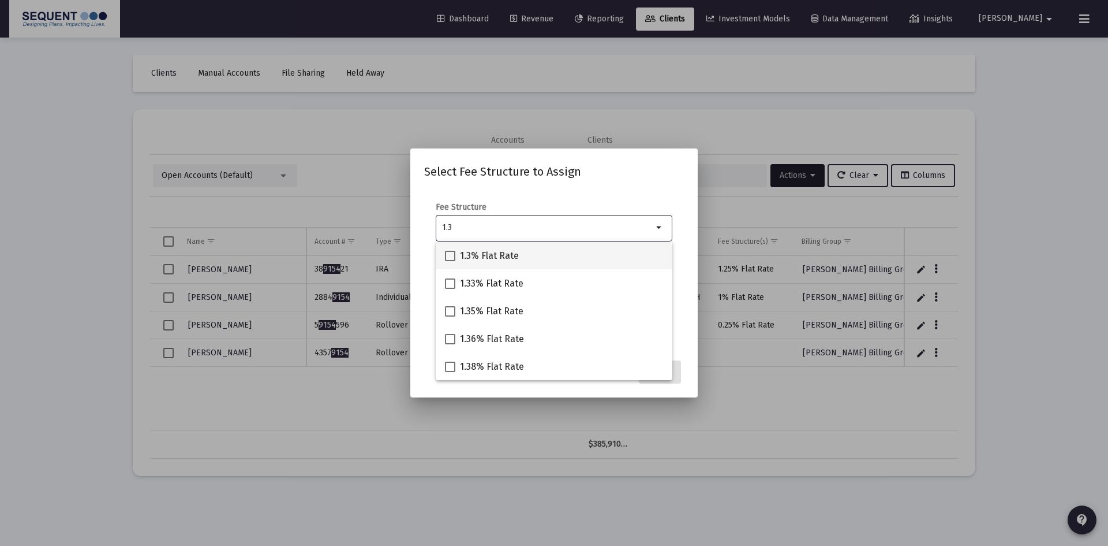
type input "1.3"
click at [501, 259] on span "1.3% Flat Rate" at bounding box center [489, 256] width 59 height 14
click at [450, 261] on input "1.3% Flat Rate" at bounding box center [450, 261] width 1 height 1
checkbox input "true"
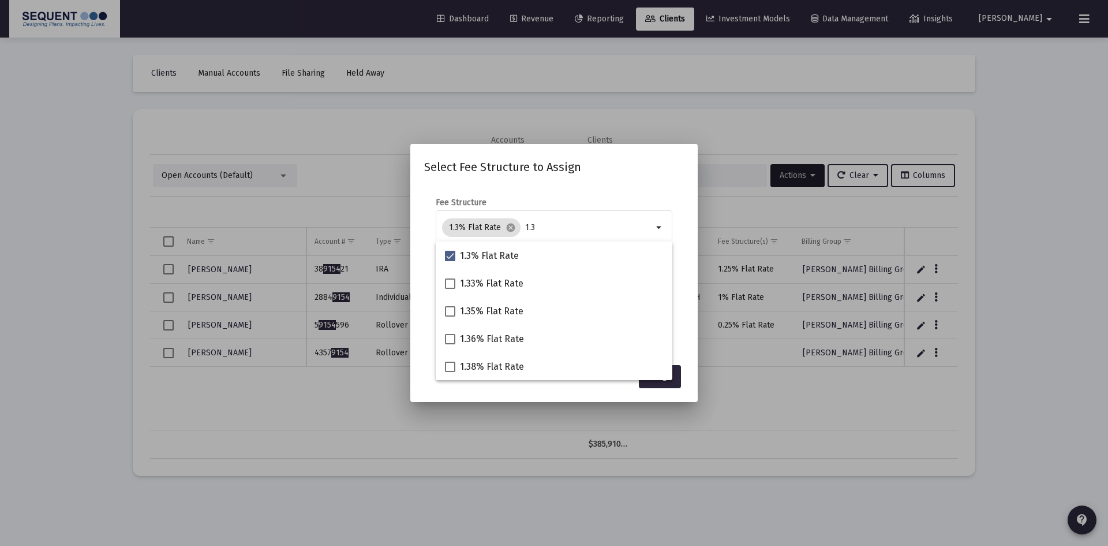
click at [594, 186] on mat-dialog-content "Fee Structure 1.3% Flat Rate cancel 1.3 arrow_drop_down Notes You are assigning…" at bounding box center [553, 271] width 287 height 173
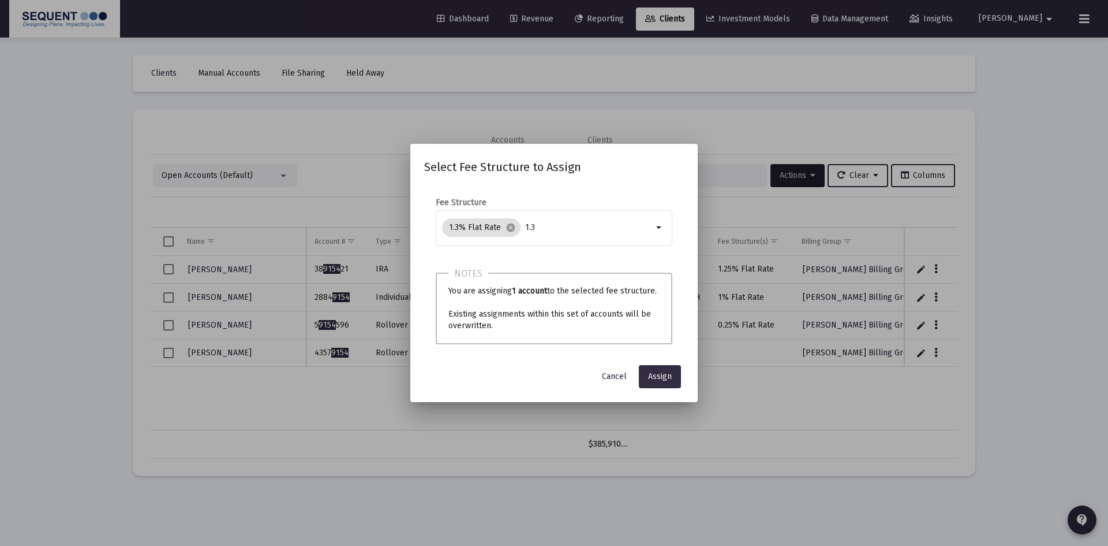
click at [669, 382] on button "Assign" at bounding box center [660, 376] width 42 height 23
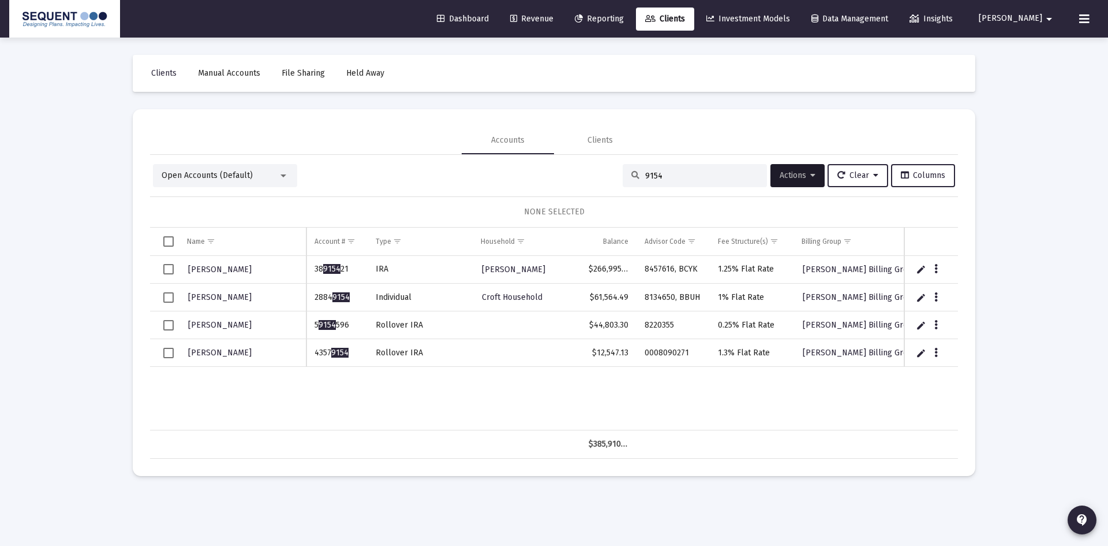
drag, startPoint x: 656, startPoint y: 178, endPoint x: 616, endPoint y: 178, distance: 39.8
click at [623, 178] on div "9154" at bounding box center [695, 175] width 144 height 23
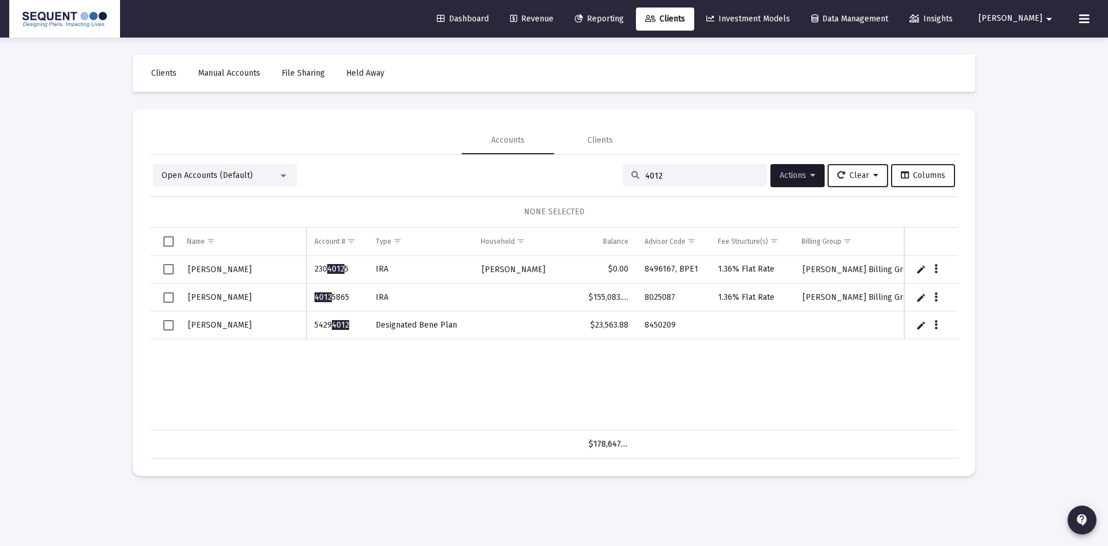
type input "4012"
click at [939, 323] on button "Data grid" at bounding box center [936, 324] width 10 height 10
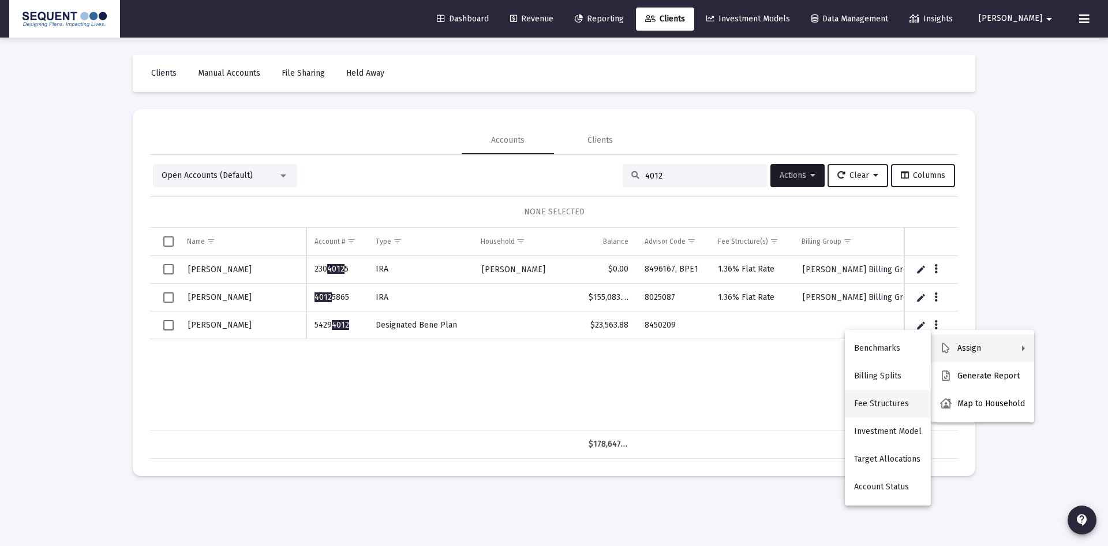
click at [886, 398] on button "Fee Structures" at bounding box center [888, 404] width 86 height 28
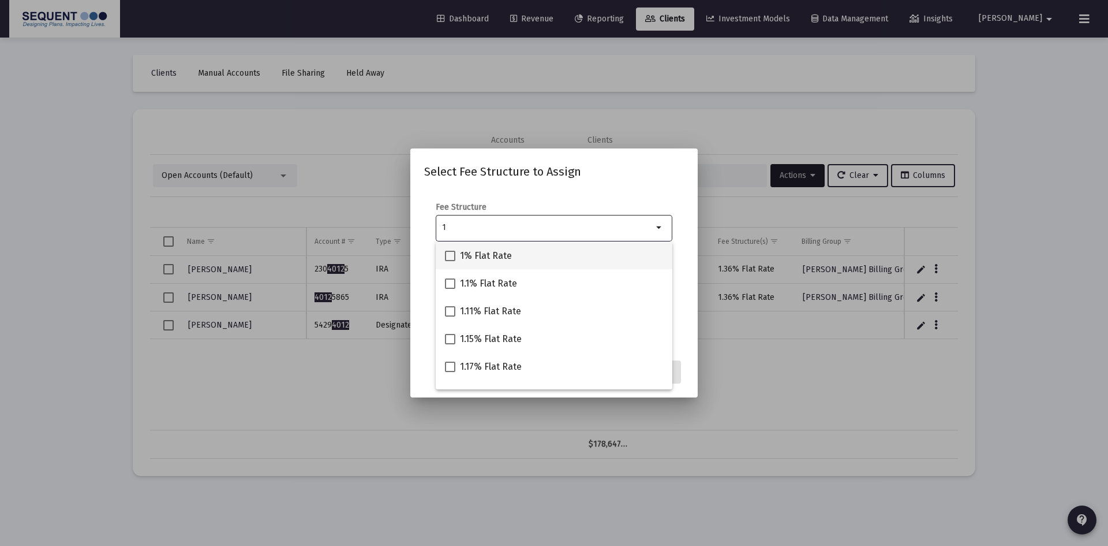
type input "1"
click at [494, 255] on span "1% Flat Rate" at bounding box center [486, 256] width 52 height 14
click at [450, 261] on input "1% Flat Rate" at bounding box center [450, 261] width 1 height 1
checkbox input "true"
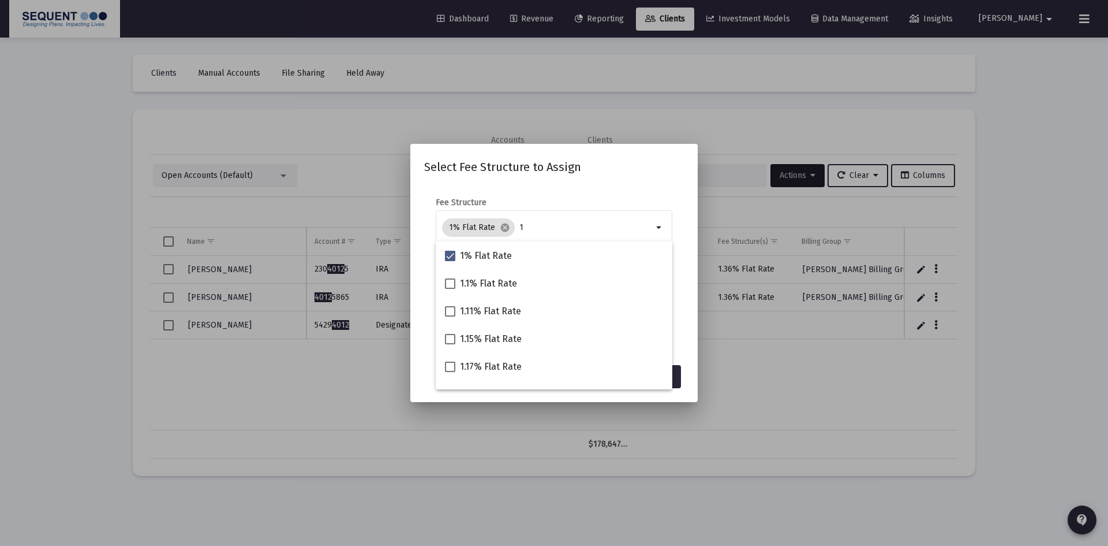
click at [610, 193] on mat-dialog-content "Fee Structure 1% Flat Rate cancel 1 arrow_drop_down Notes You are assigning 1 a…" at bounding box center [553, 271] width 287 height 173
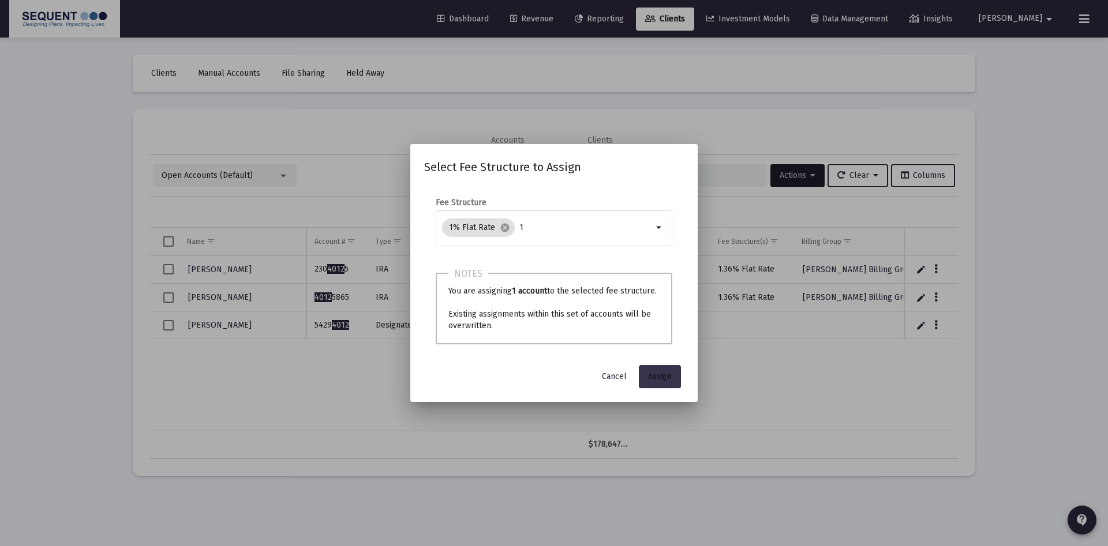
click at [660, 377] on span "Assign" at bounding box center [660, 376] width 24 height 10
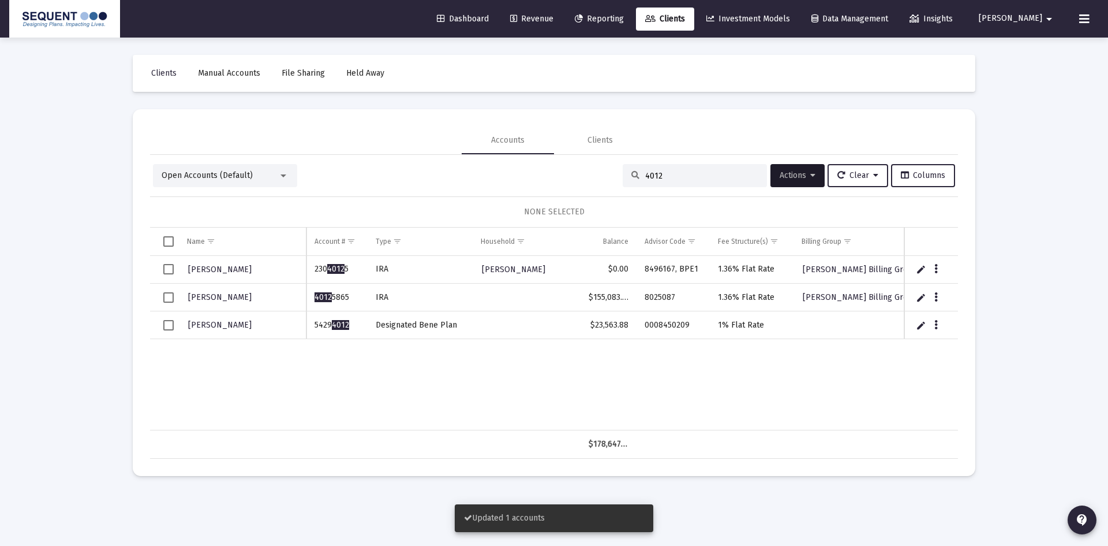
click at [171, 324] on span "Select row" at bounding box center [168, 325] width 10 height 10
click at [811, 175] on icon at bounding box center [813, 175] width 5 height 8
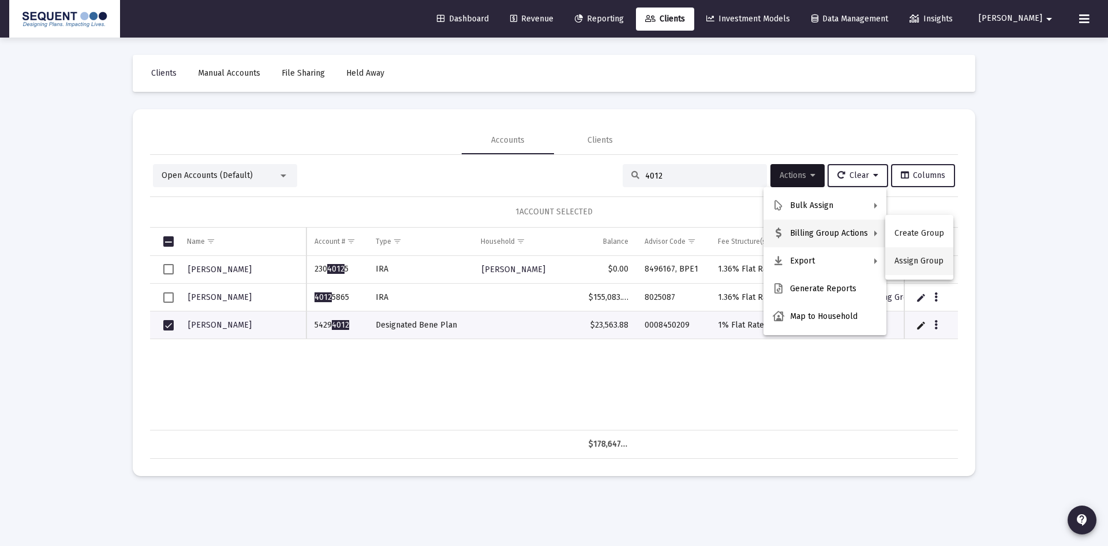
click at [896, 262] on button "Assign Group" at bounding box center [920, 261] width 68 height 28
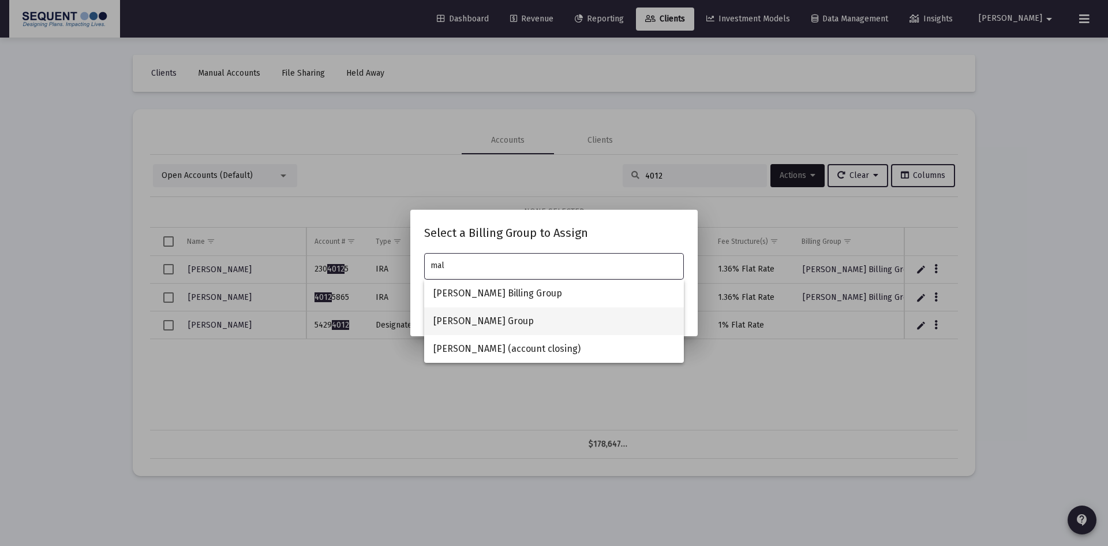
click at [562, 315] on span "[PERSON_NAME] Group" at bounding box center [554, 321] width 241 height 28
type input "[PERSON_NAME] Group"
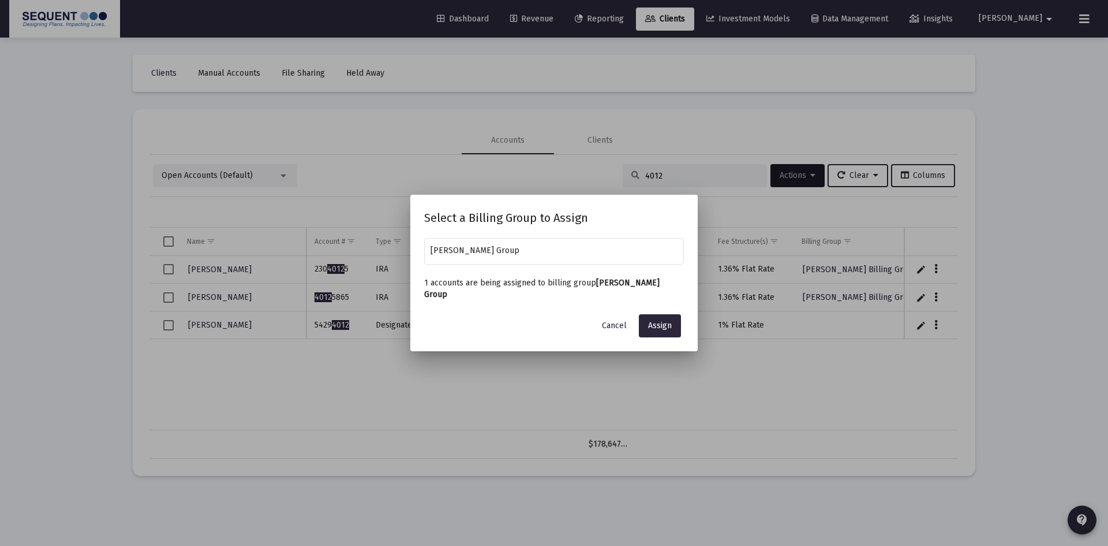
click at [684, 319] on app-atlas-submit-button "Assign" at bounding box center [661, 325] width 45 height 23
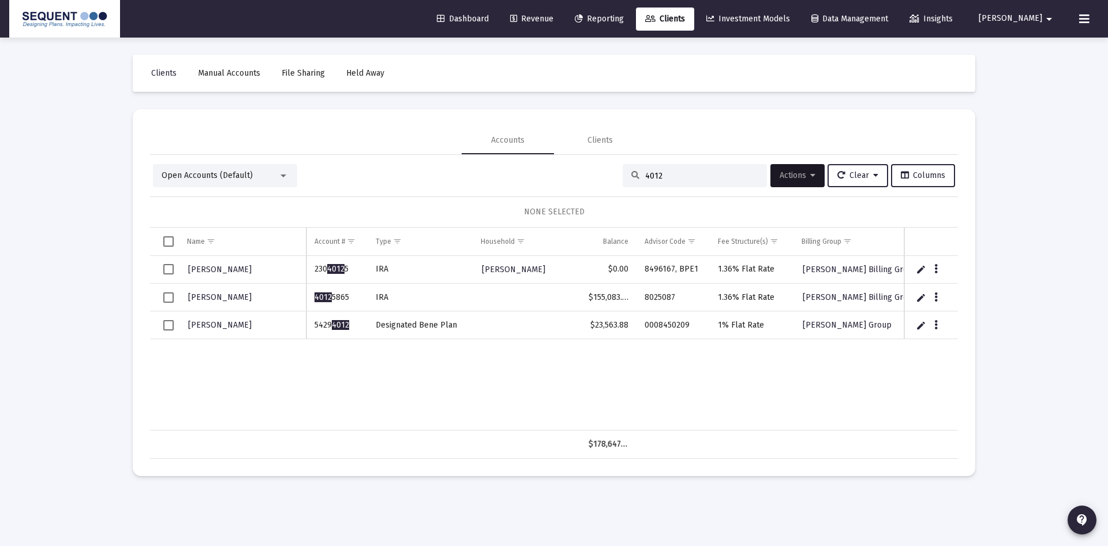
drag, startPoint x: 614, startPoint y: 173, endPoint x: 597, endPoint y: 171, distance: 16.8
click at [597, 171] on div "Open Accounts (Default) 4012 Actions Clear Columns" at bounding box center [554, 175] width 802 height 23
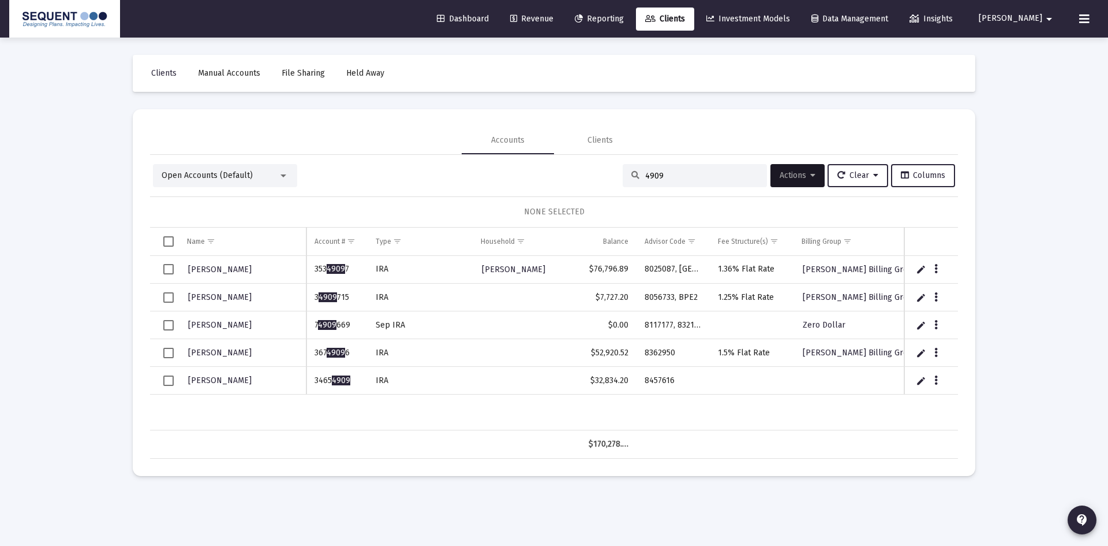
type input "4909"
drag, startPoint x: 168, startPoint y: 380, endPoint x: 178, endPoint y: 380, distance: 9.8
click at [168, 380] on span "Select row" at bounding box center [168, 380] width 10 height 10
click at [799, 175] on span "Actions" at bounding box center [798, 175] width 36 height 10
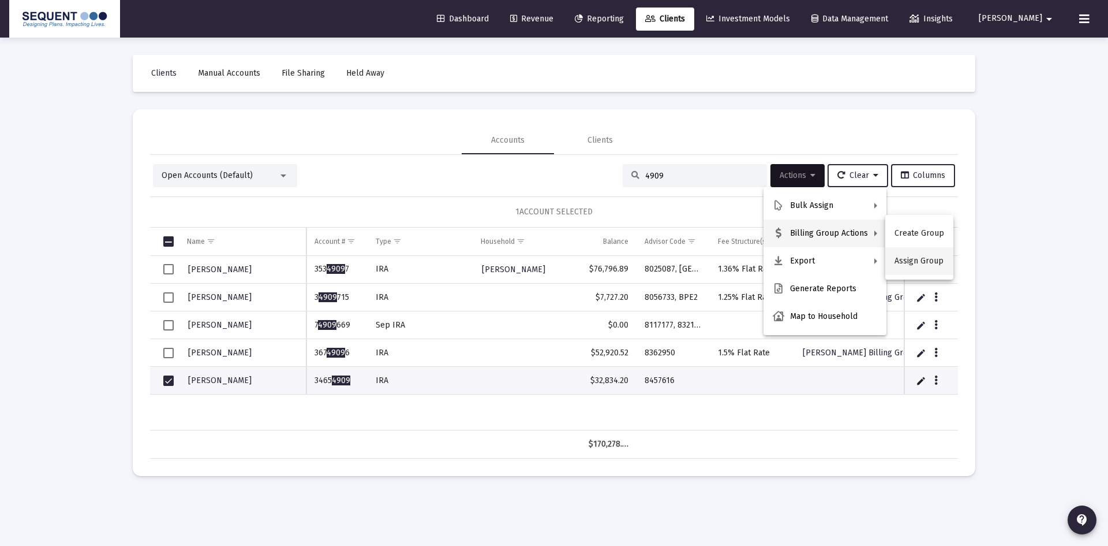
click at [914, 263] on button "Assign Group" at bounding box center [920, 261] width 68 height 28
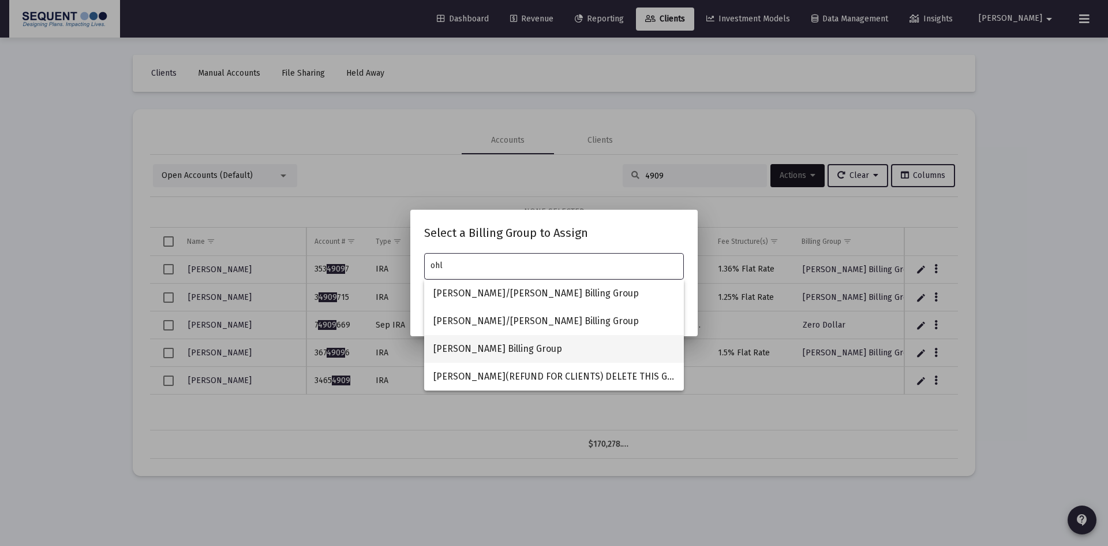
click at [541, 350] on span "[PERSON_NAME] Billing Group" at bounding box center [554, 349] width 241 height 28
type input "[PERSON_NAME] Billing Group"
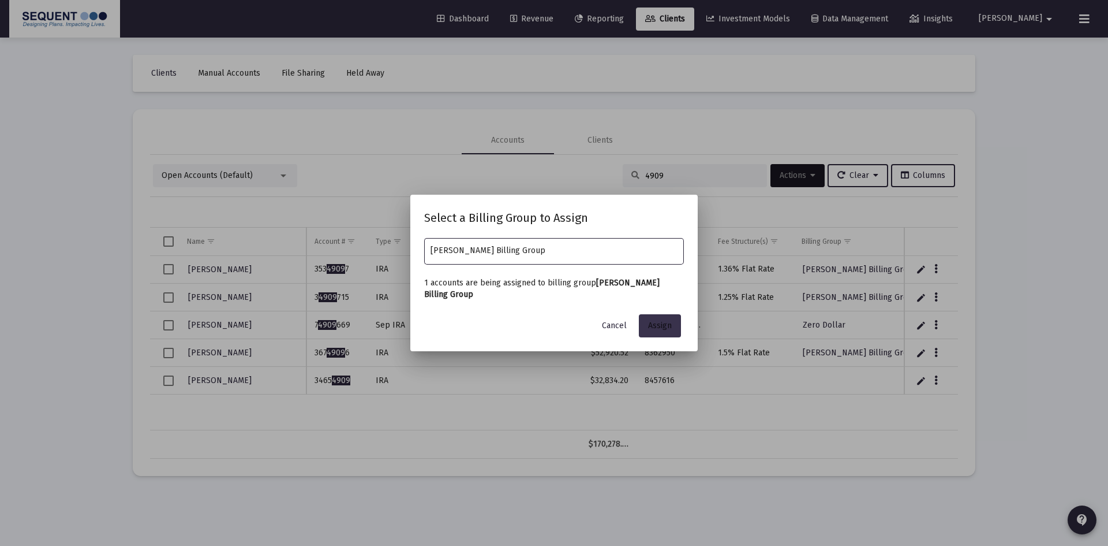
click at [667, 323] on span "Assign" at bounding box center [660, 325] width 24 height 10
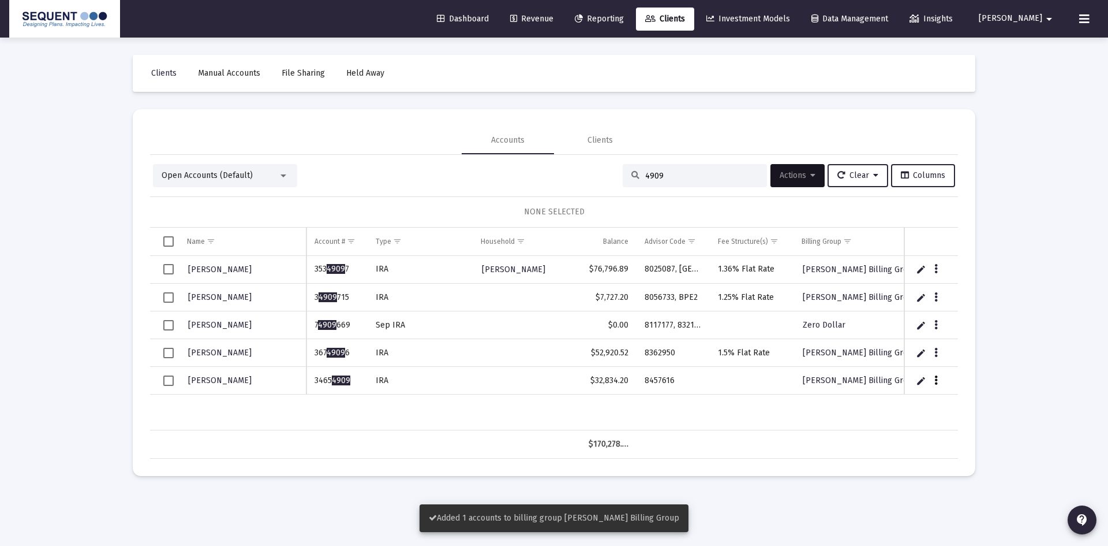
click at [937, 380] on icon "Data grid" at bounding box center [936, 381] width 3 height 14
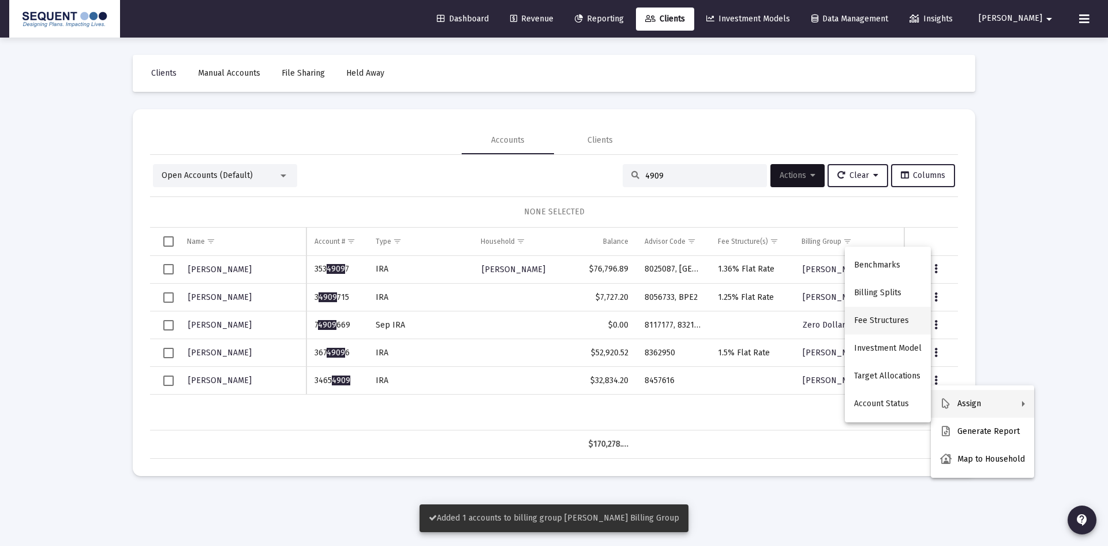
click at [885, 322] on button "Fee Structures" at bounding box center [888, 321] width 86 height 28
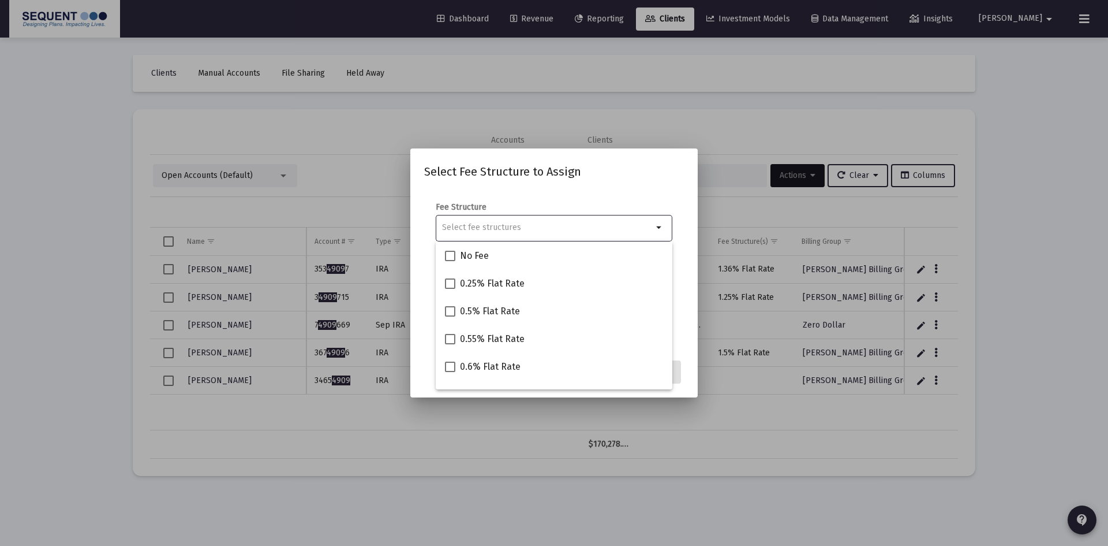
click at [509, 225] on input "Selection" at bounding box center [547, 227] width 211 height 9
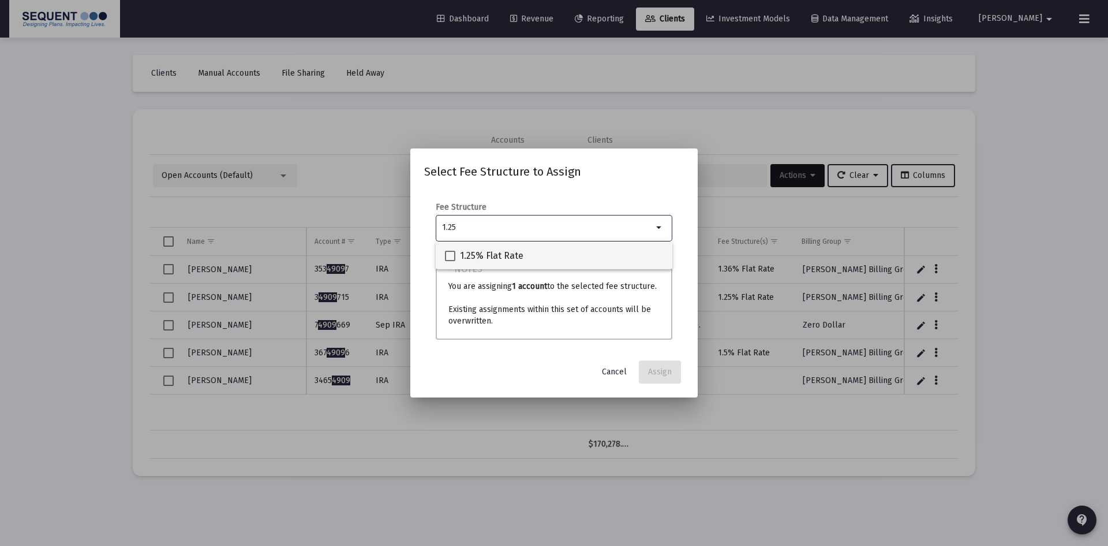
type input "1.25"
click at [500, 249] on span "1.25% Flat Rate" at bounding box center [492, 256] width 64 height 14
click at [450, 261] on input "1.25% Flat Rate" at bounding box center [450, 261] width 1 height 1
checkbox input "true"
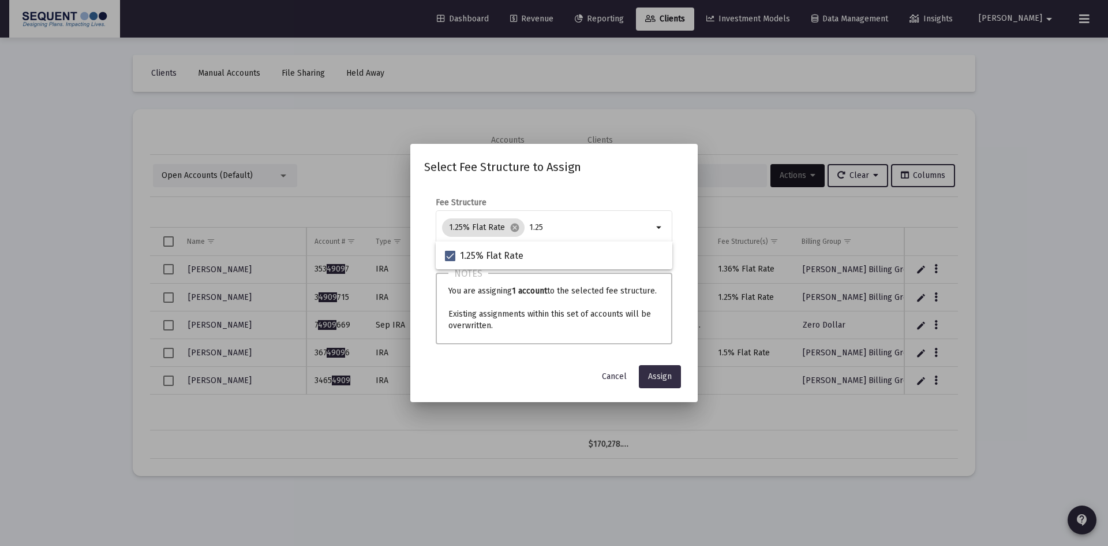
click at [670, 372] on span "Assign" at bounding box center [660, 376] width 24 height 10
